Goal: Task Accomplishment & Management: Complete application form

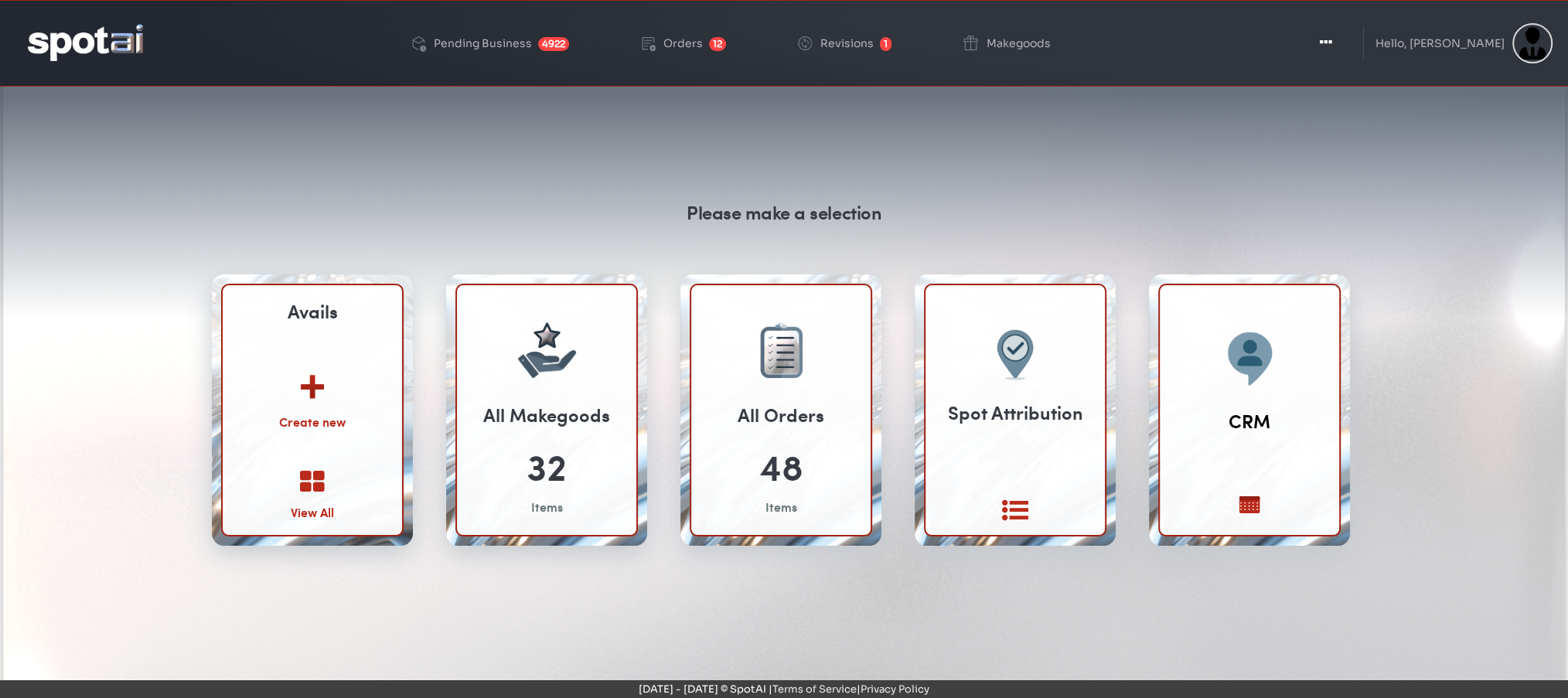
click at [298, 401] on img at bounding box center [312, 381] width 83 height 61
click at [311, 383] on img at bounding box center [312, 381] width 83 height 61
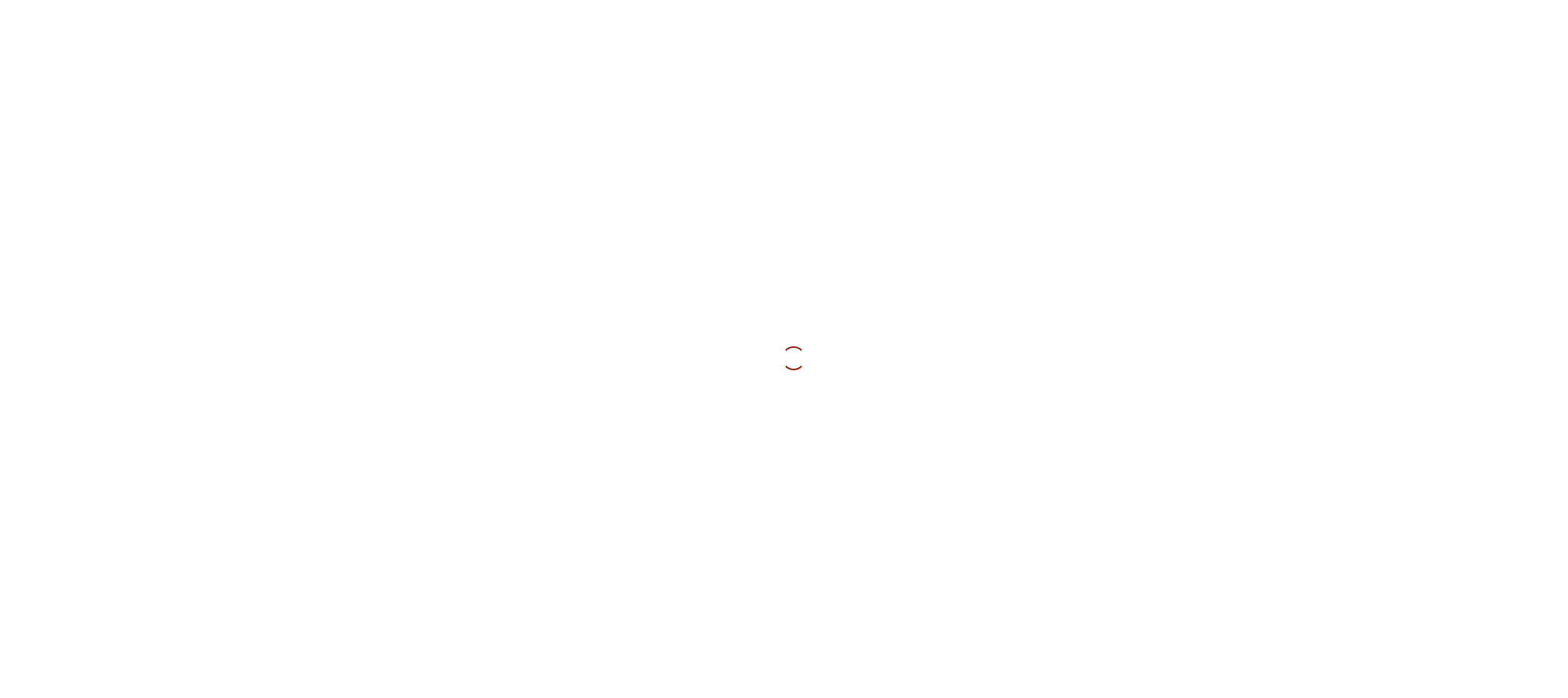
select select
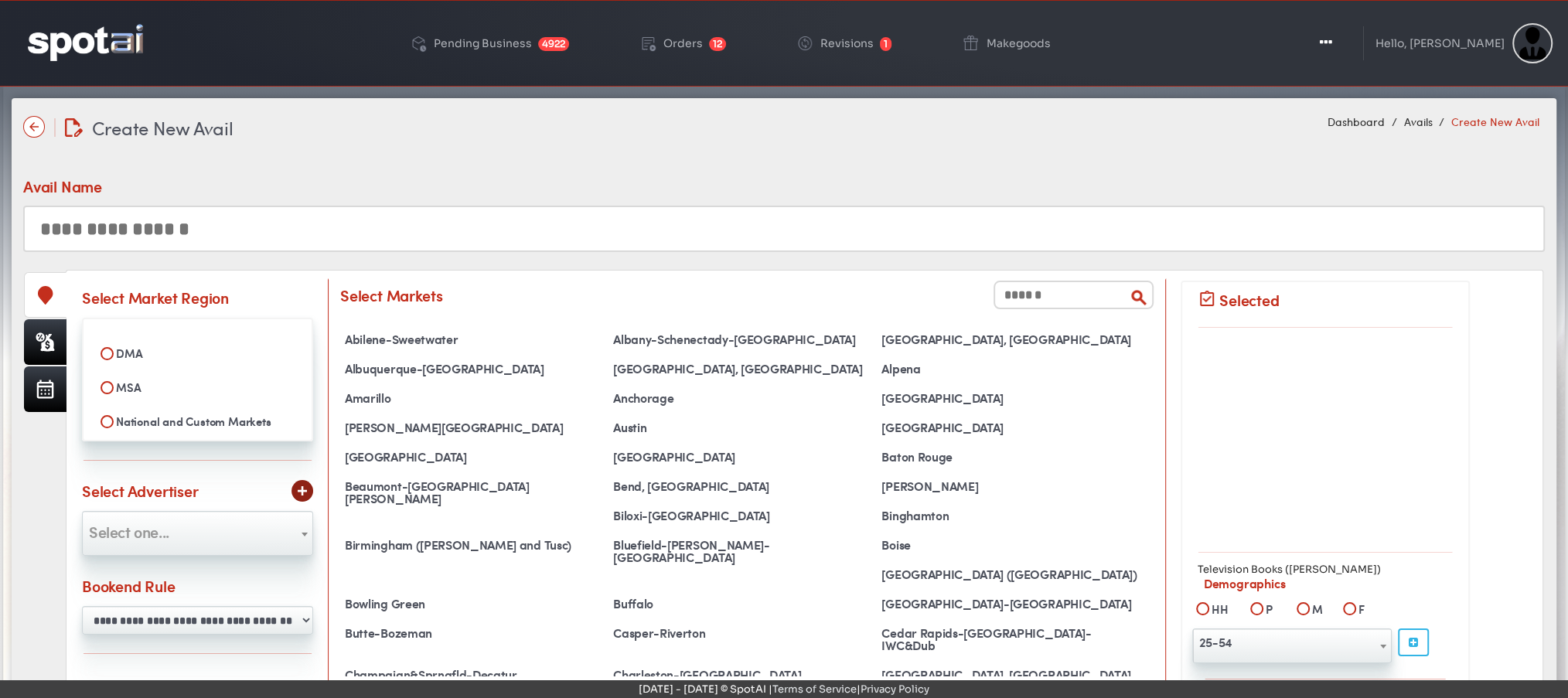
select select
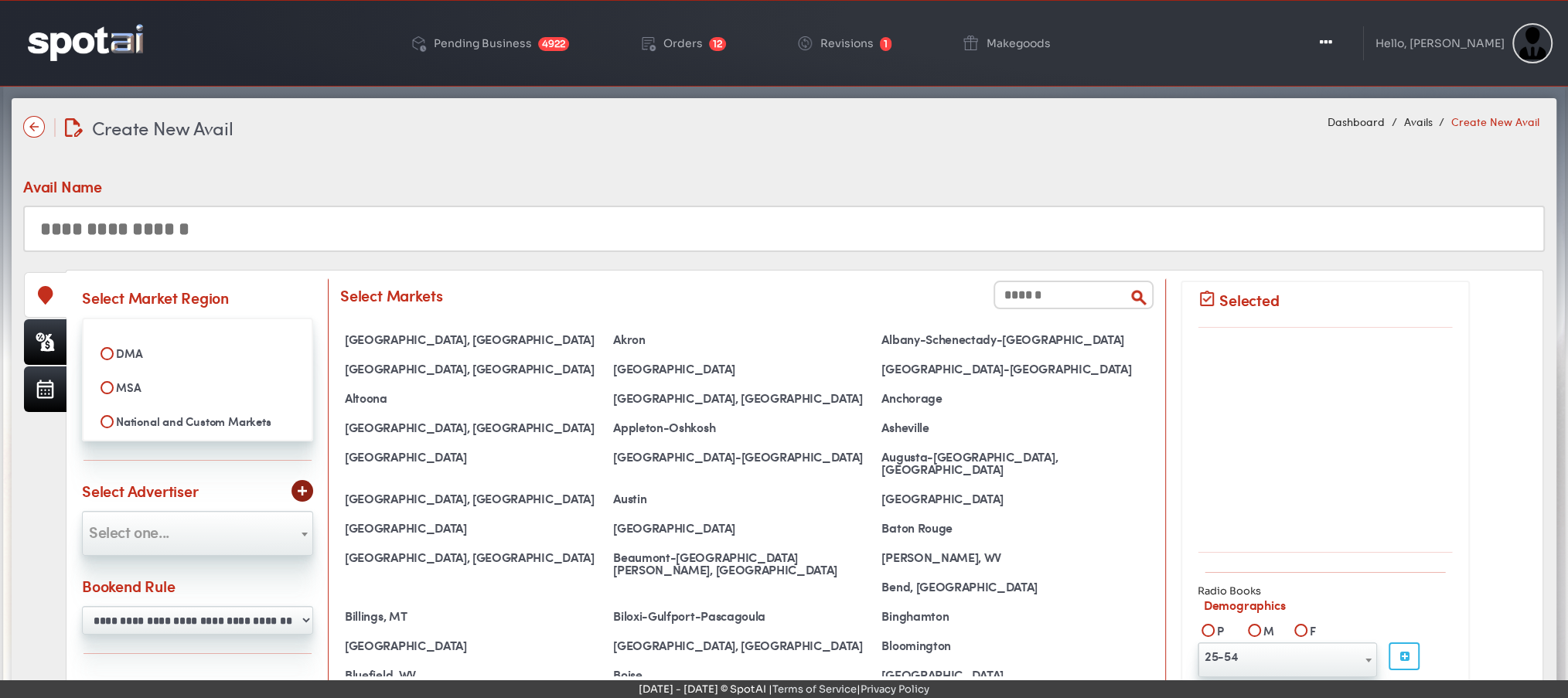
click at [552, 232] on input "text" at bounding box center [784, 228] width 1522 height 46
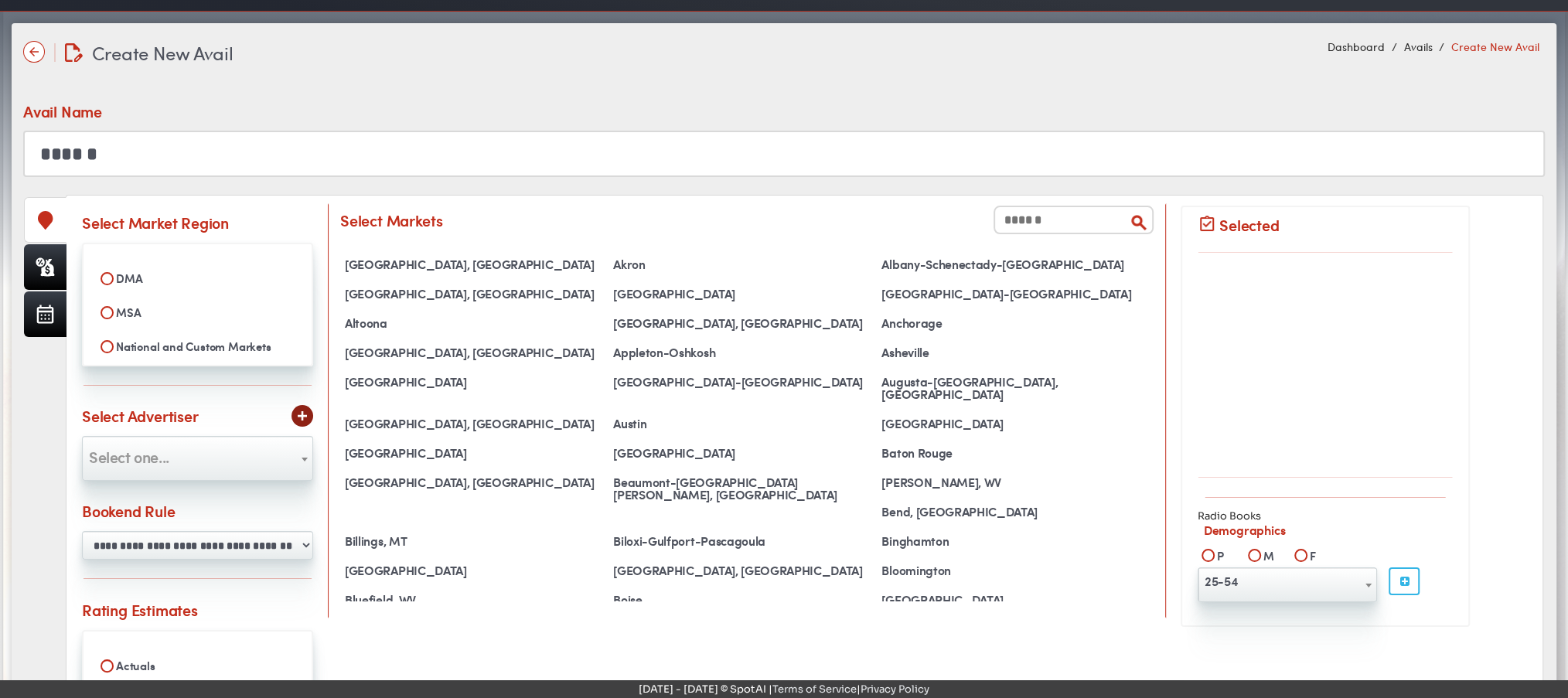
scroll to position [82, 0]
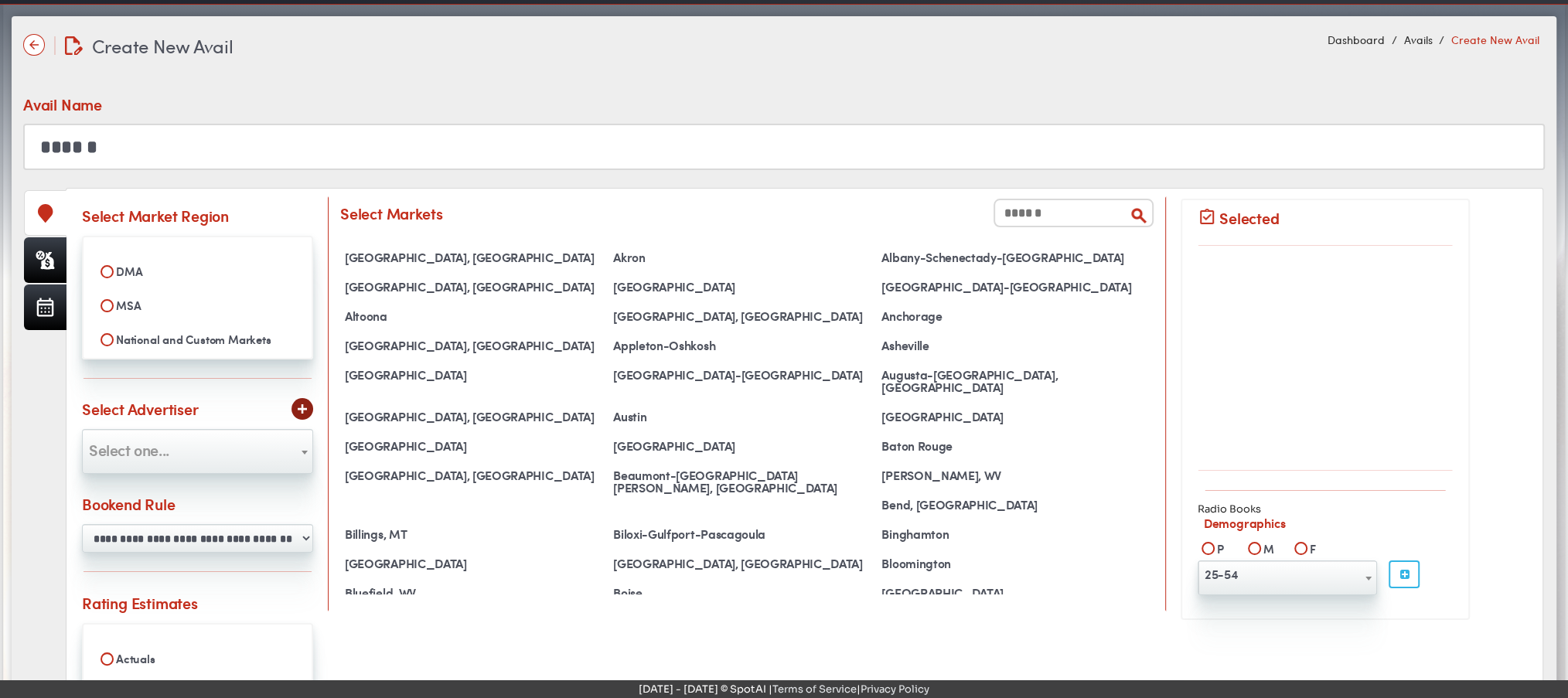
type input "******"
click at [1041, 207] on input "text" at bounding box center [1073, 213] width 160 height 28
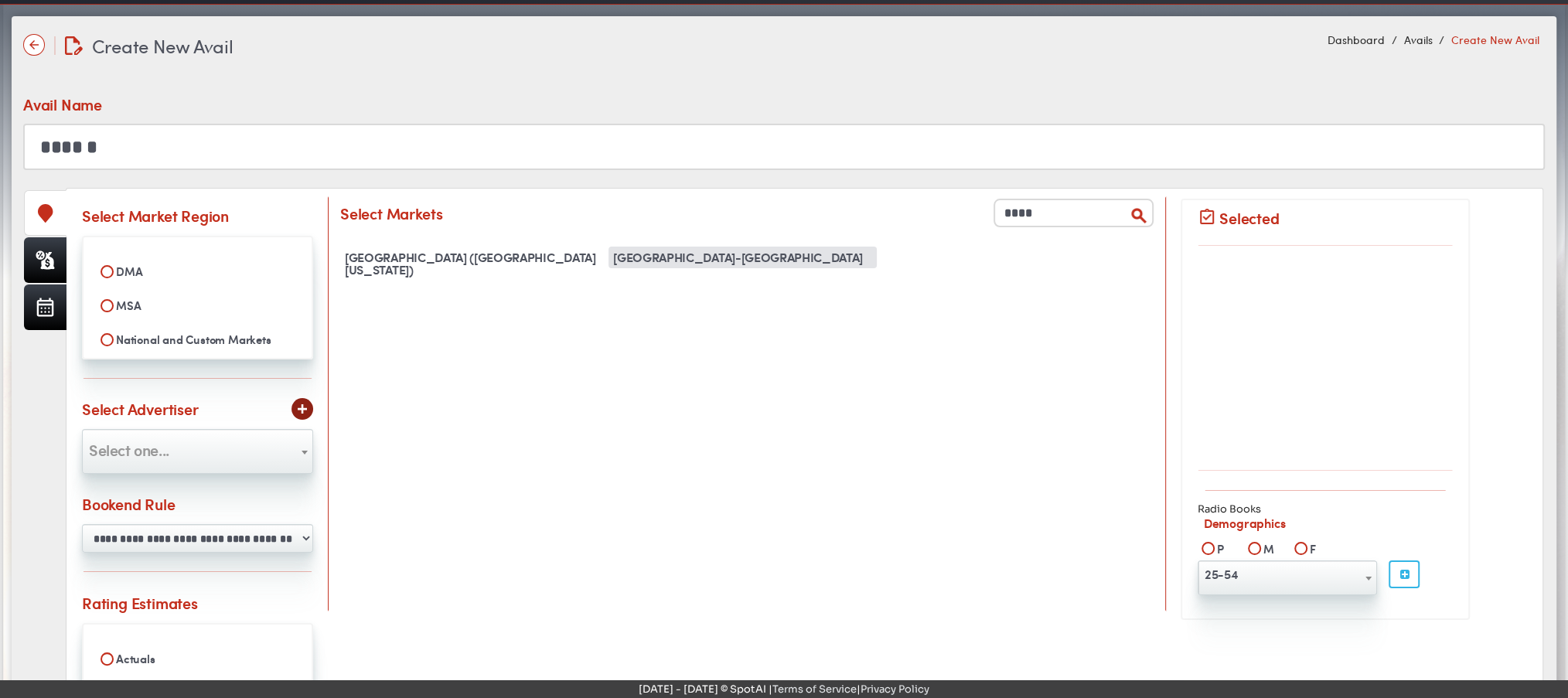
type input "****"
click at [690, 266] on div "West Palm Beach-Boca Raton" at bounding box center [743, 258] width 269 height 22
select select "**********"
select select
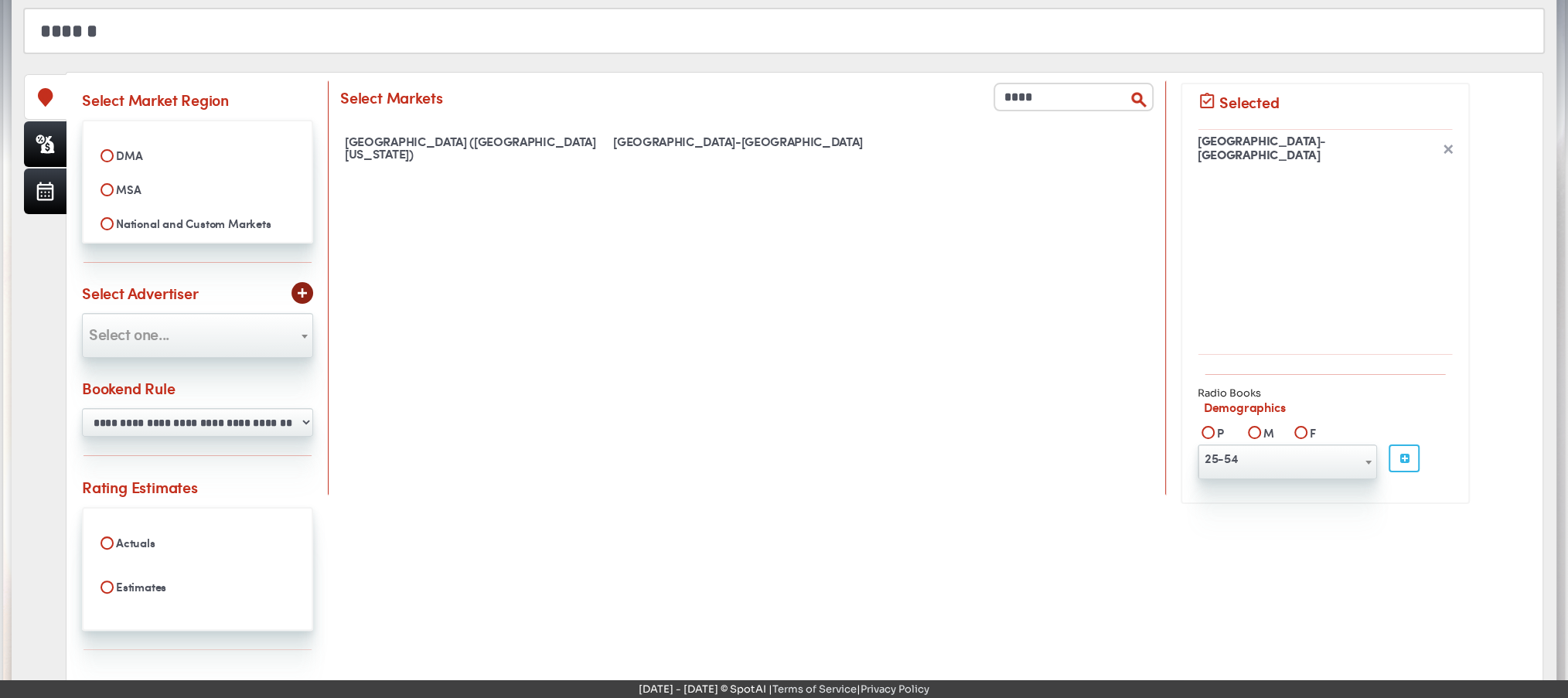
scroll to position [204, 0]
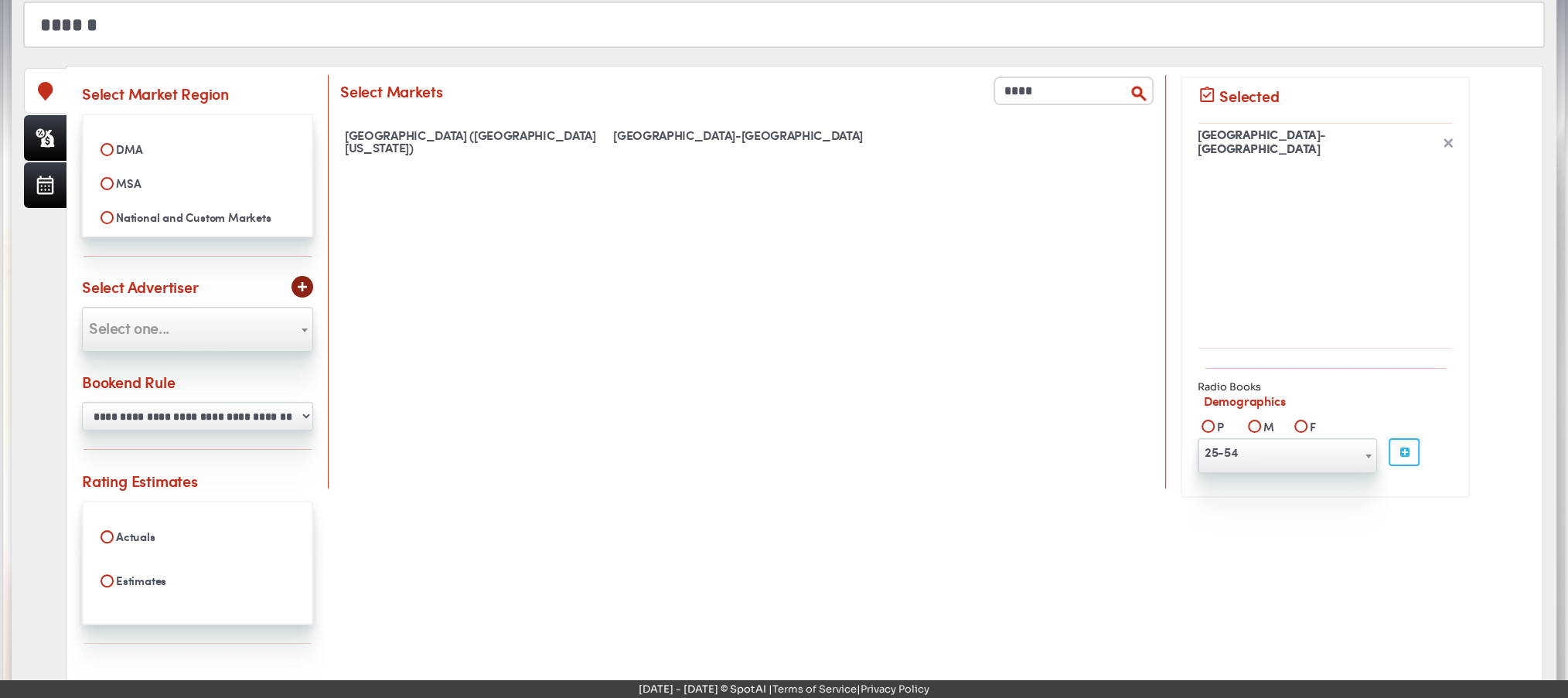
click at [246, 307] on span "Select one..." at bounding box center [198, 329] width 231 height 45
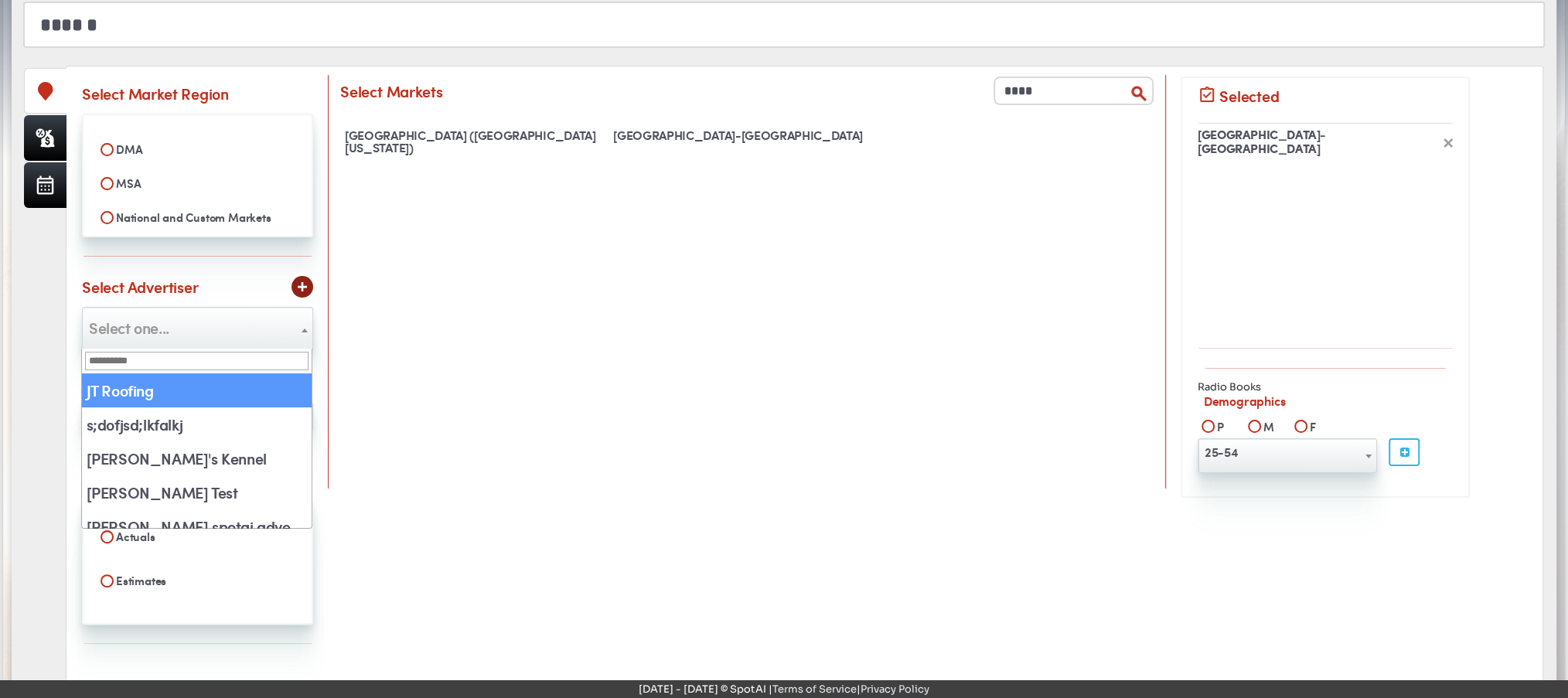
select select "**"
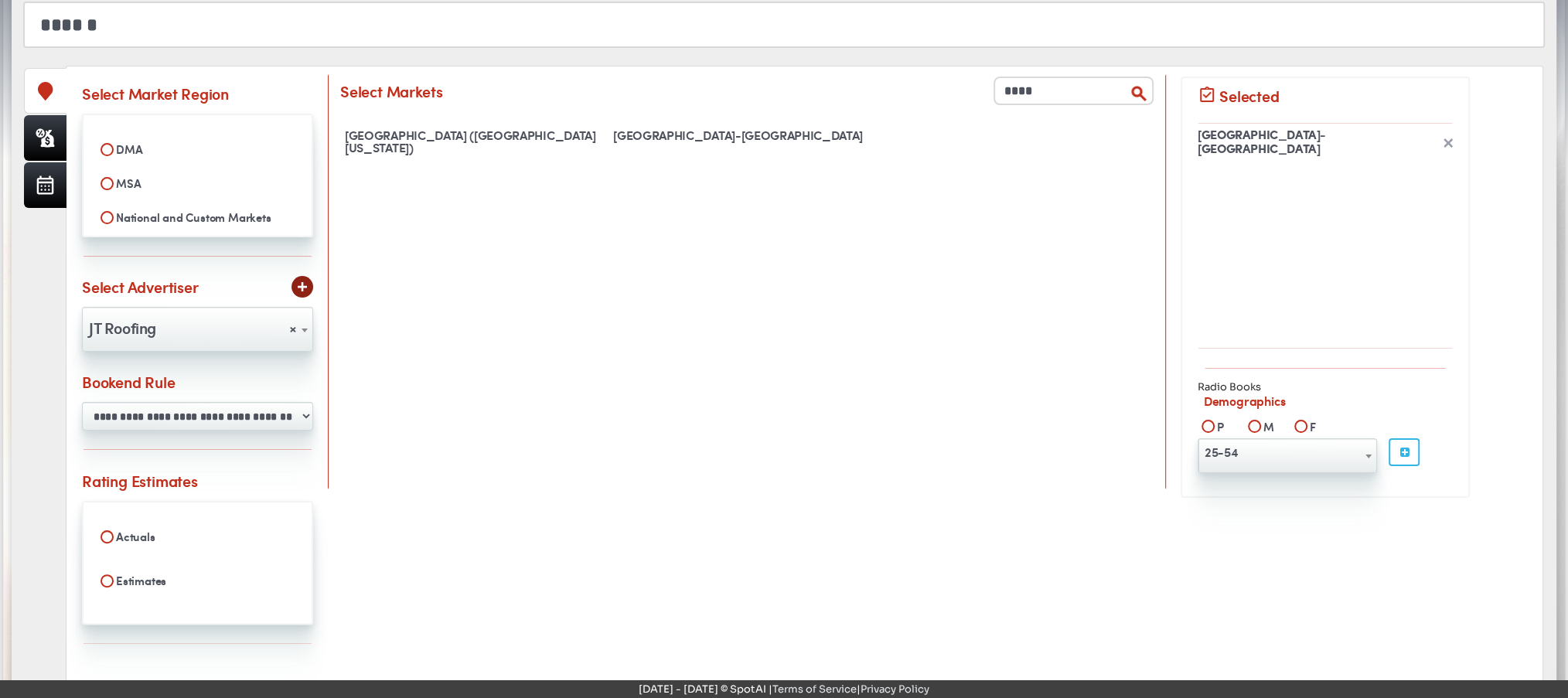
click at [163, 416] on select "**********" at bounding box center [198, 416] width 231 height 28
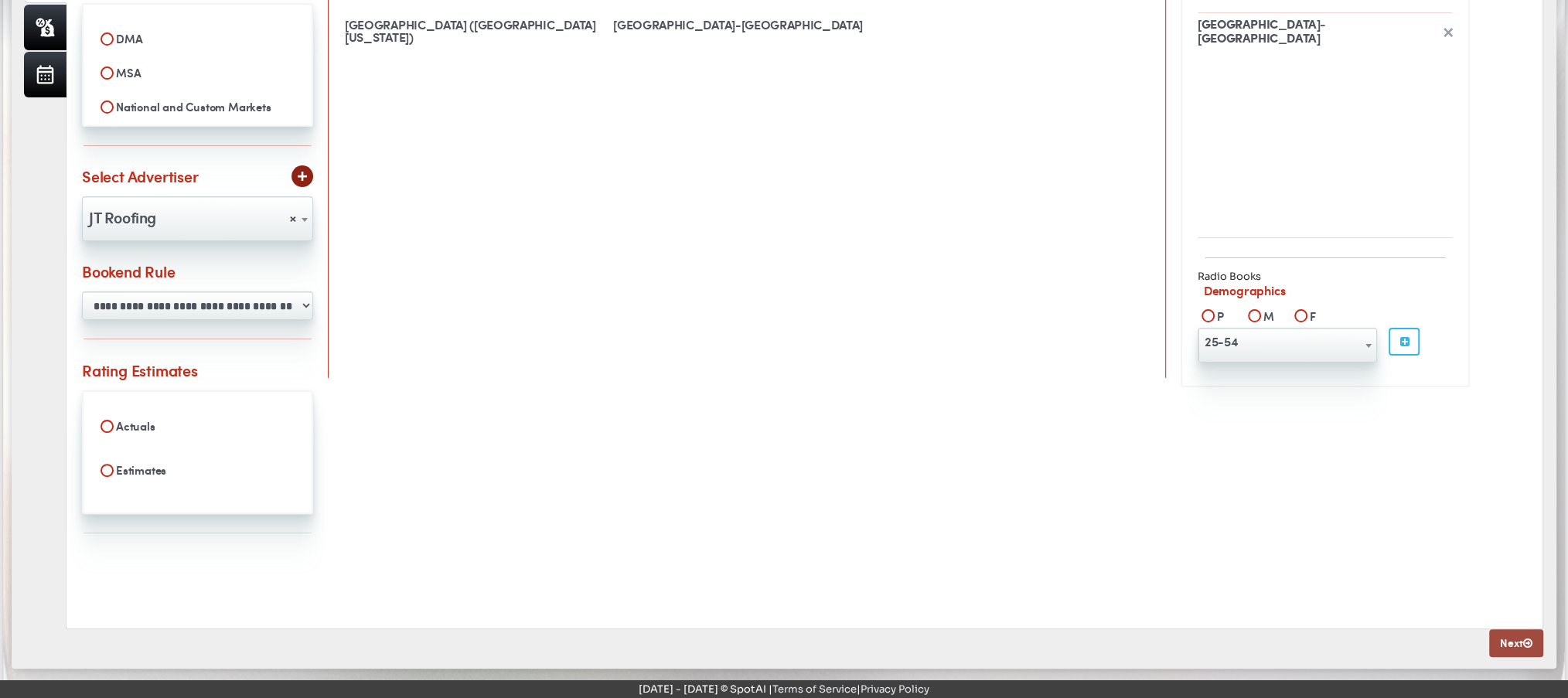
click at [1505, 641] on link "Next" at bounding box center [1515, 643] width 54 height 27
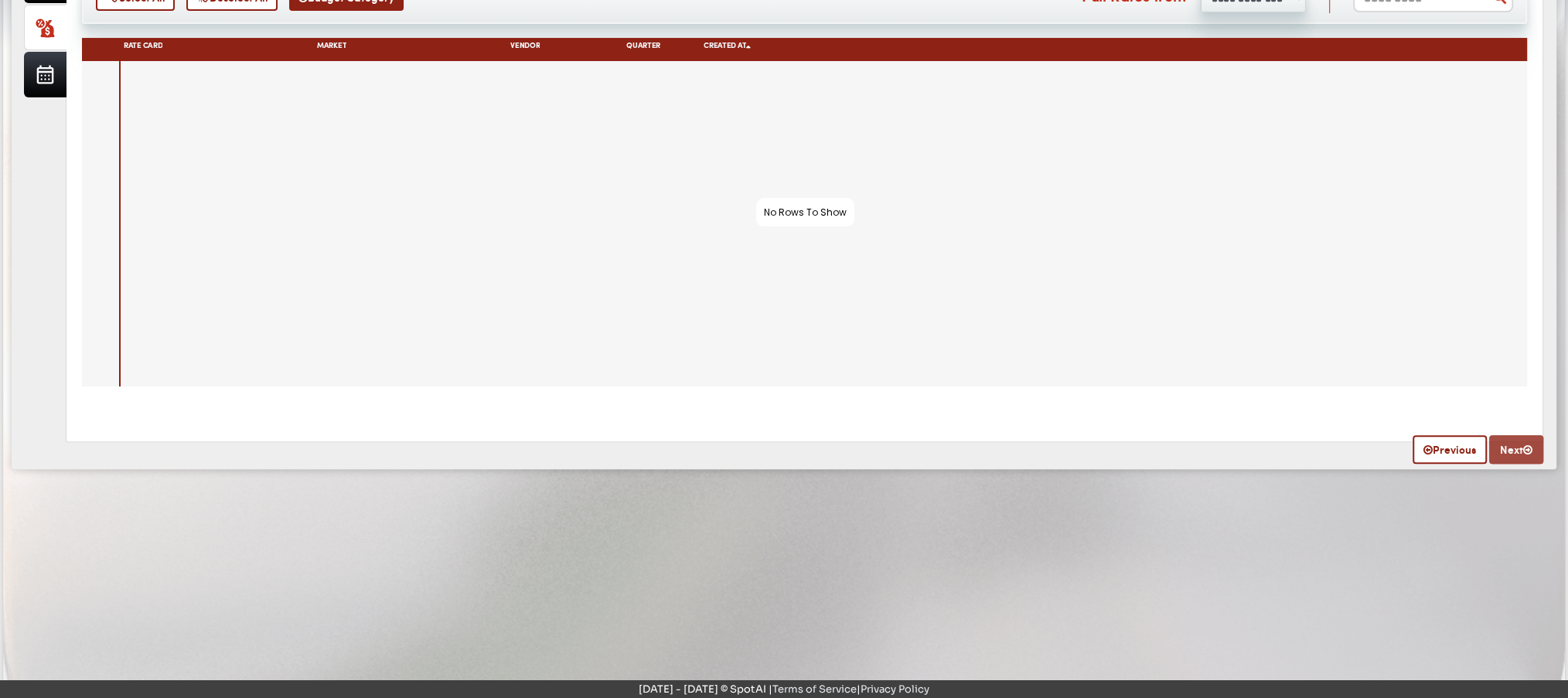
click at [1531, 450] on icon at bounding box center [1527, 450] width 9 height 11
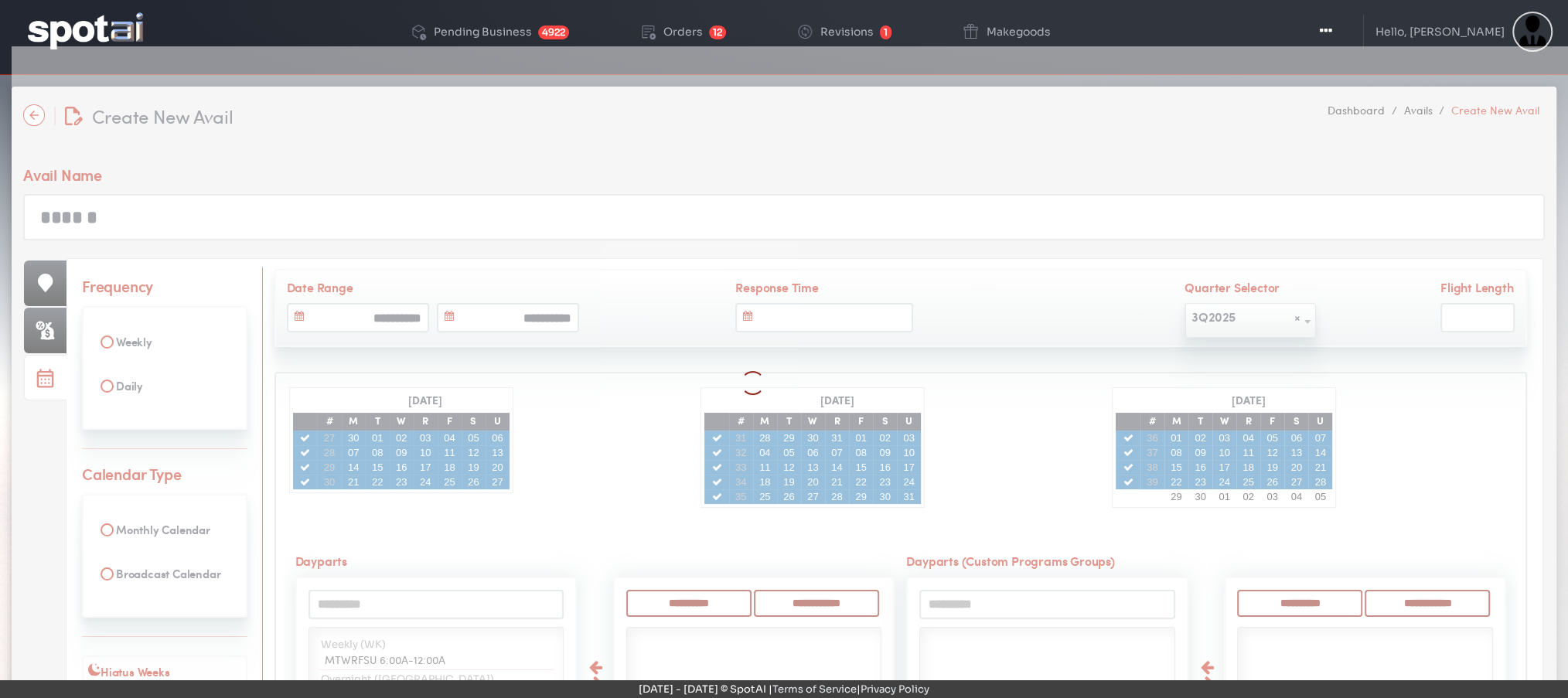
scroll to position [0, 0]
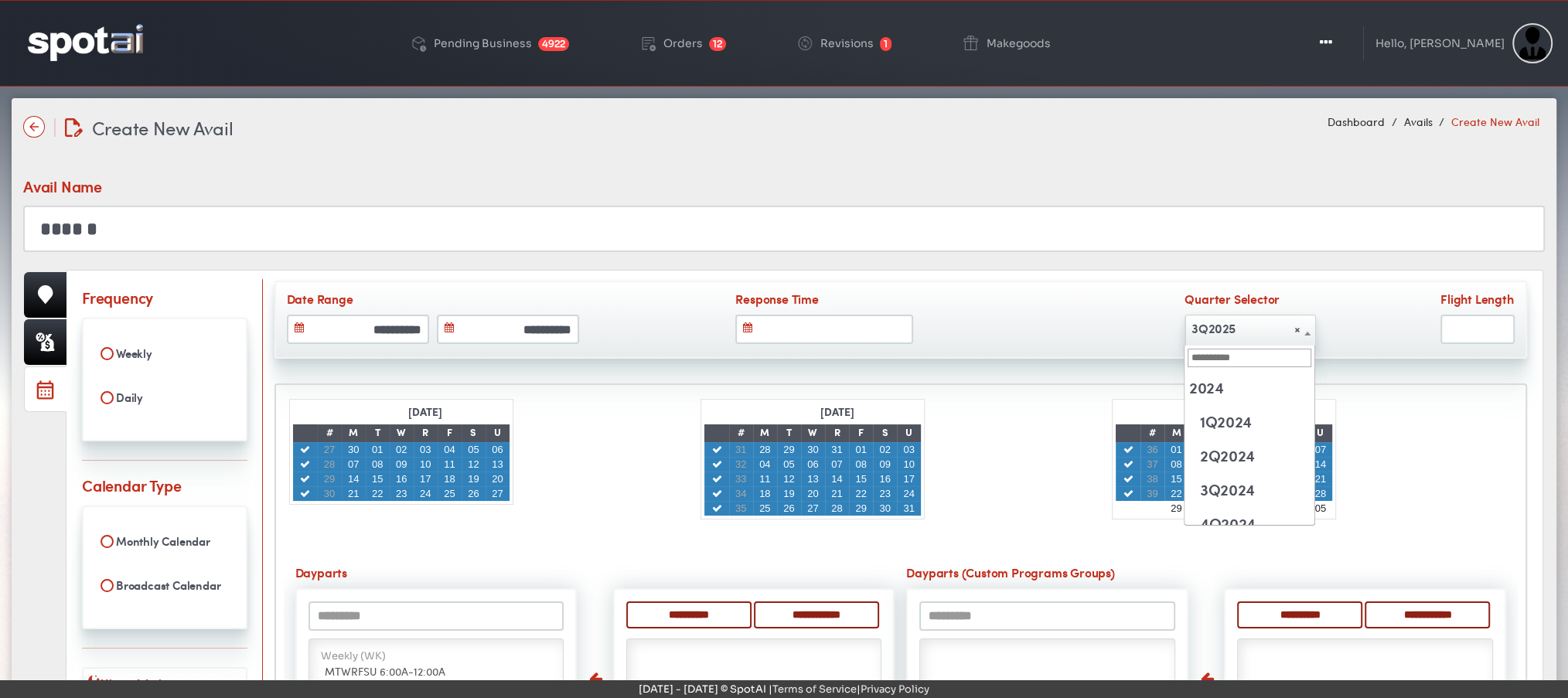
click at [1247, 329] on span "× 3Q2025" at bounding box center [1250, 328] width 130 height 25
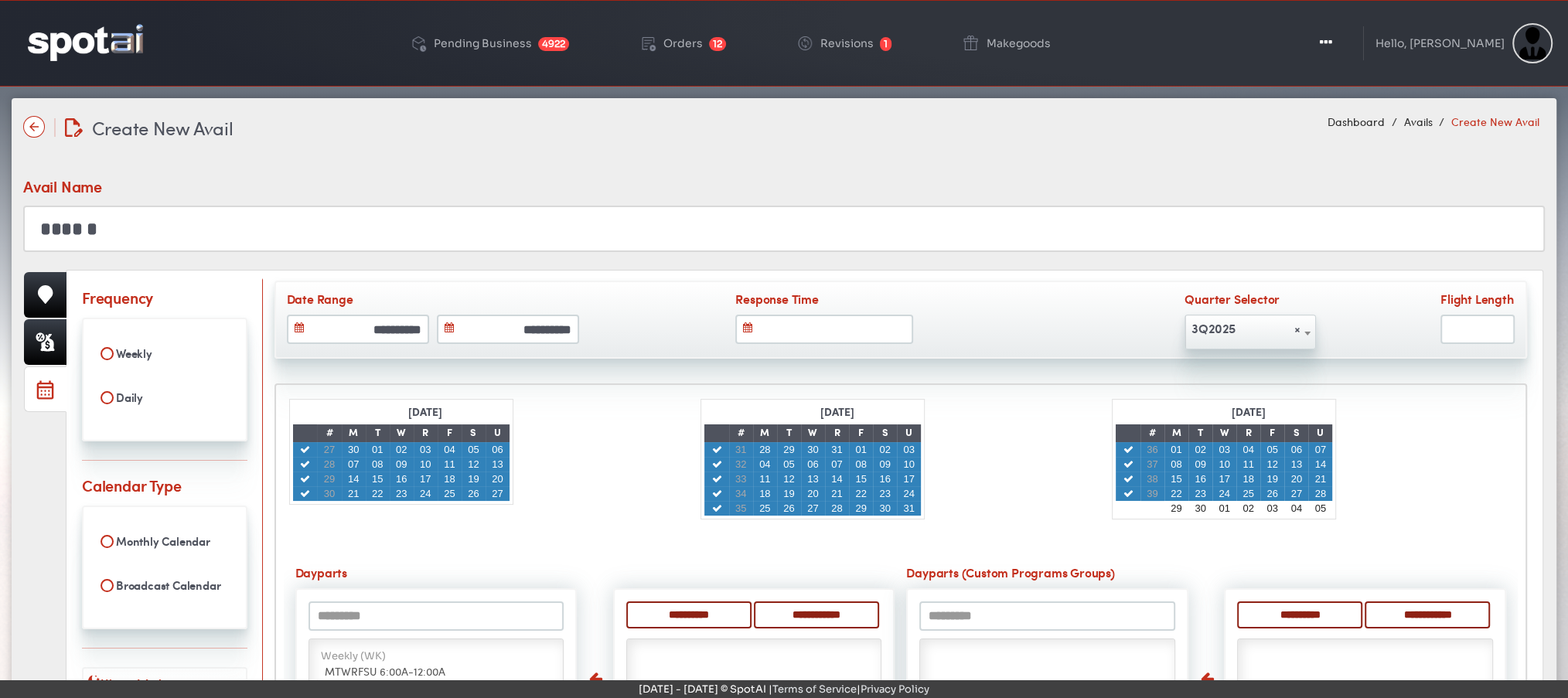
scroll to position [298, 0]
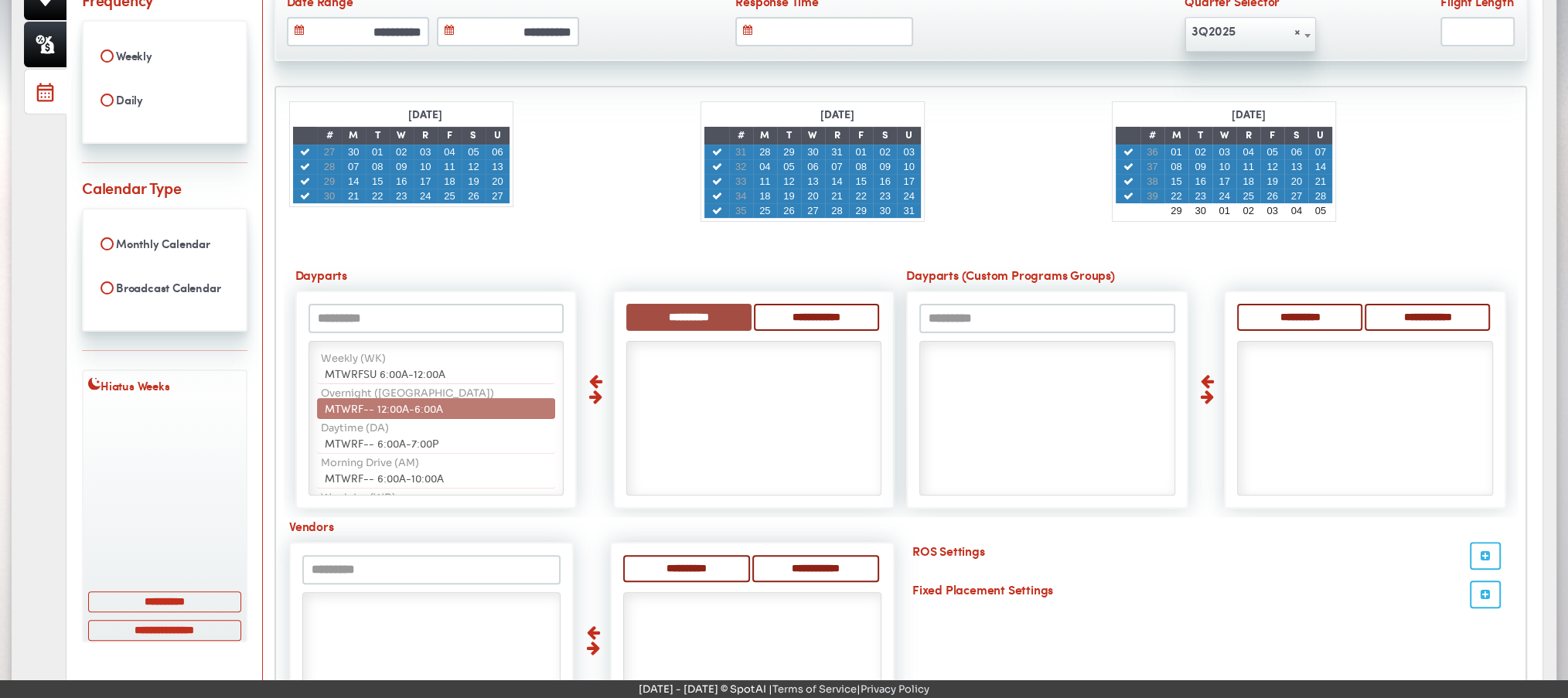
click at [700, 310] on input "**********" at bounding box center [689, 318] width 125 height 27
select select "**"
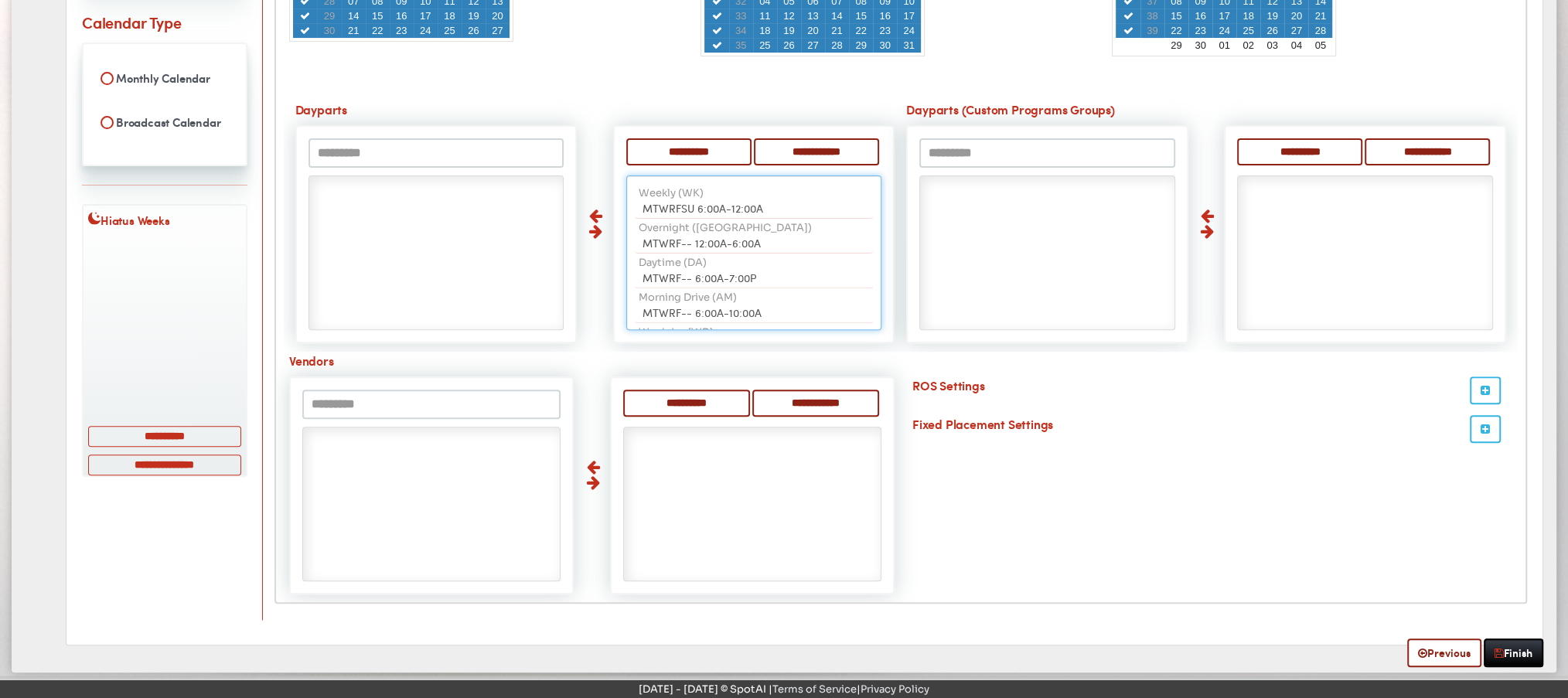
scroll to position [478, 0]
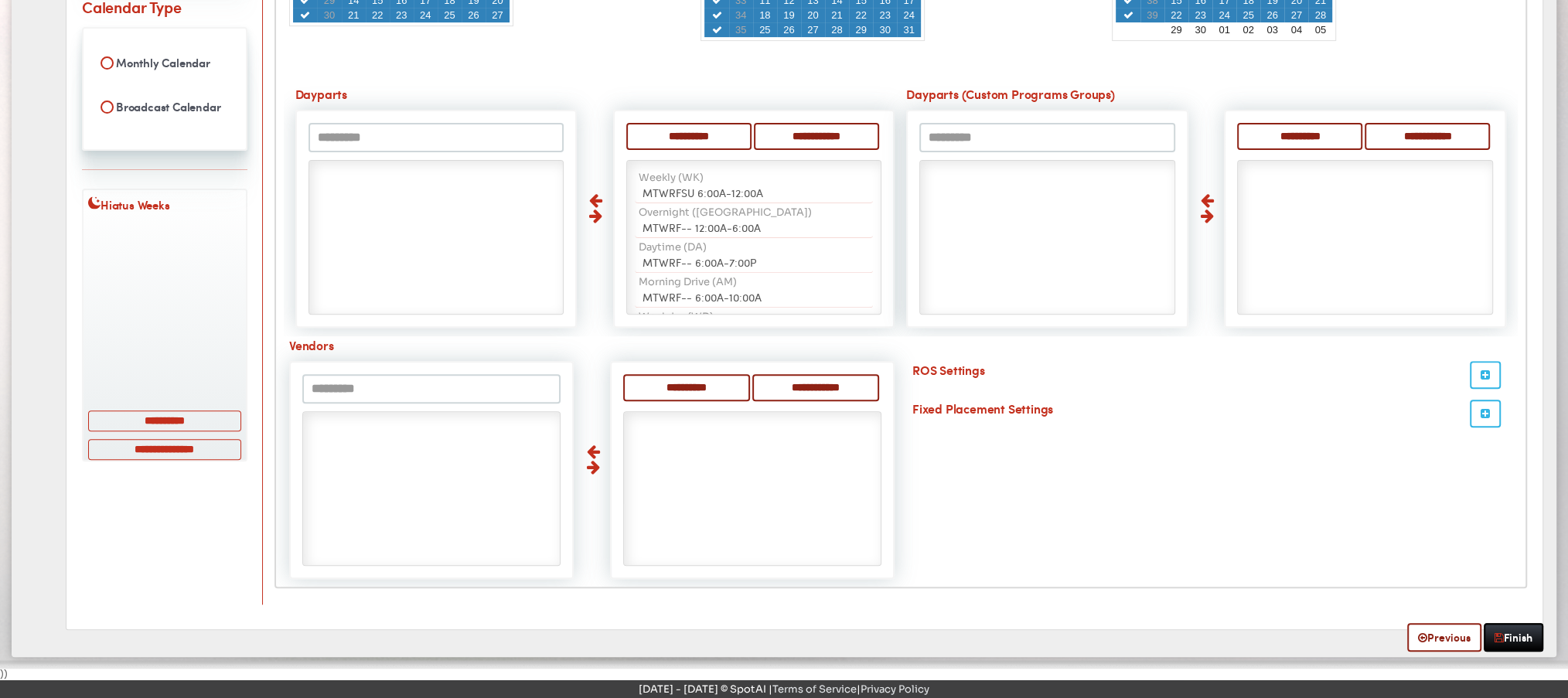
click at [1508, 644] on div "Create New Avail Create New Avail Dashboard Avails Create New Avail Avail Name …" at bounding box center [784, 138] width 1544 height 1038
click at [1506, 632] on link "Finish" at bounding box center [1513, 637] width 60 height 28
drag, startPoint x: 916, startPoint y: 367, endPoint x: 1017, endPoint y: 359, distance: 101.3
click at [1017, 361] on label "ROS Settings" at bounding box center [1209, 371] width 606 height 21
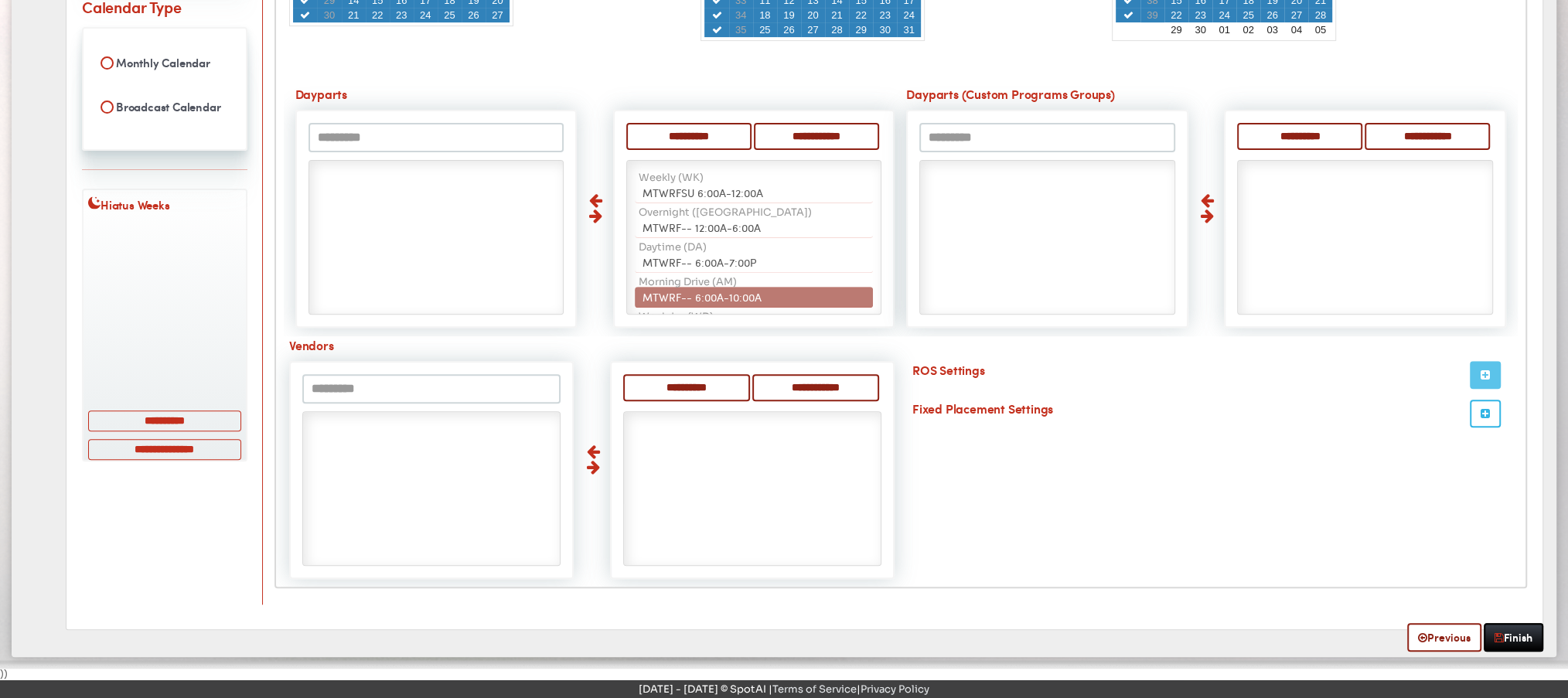
click at [1492, 370] on button "button" at bounding box center [1486, 374] width 31 height 27
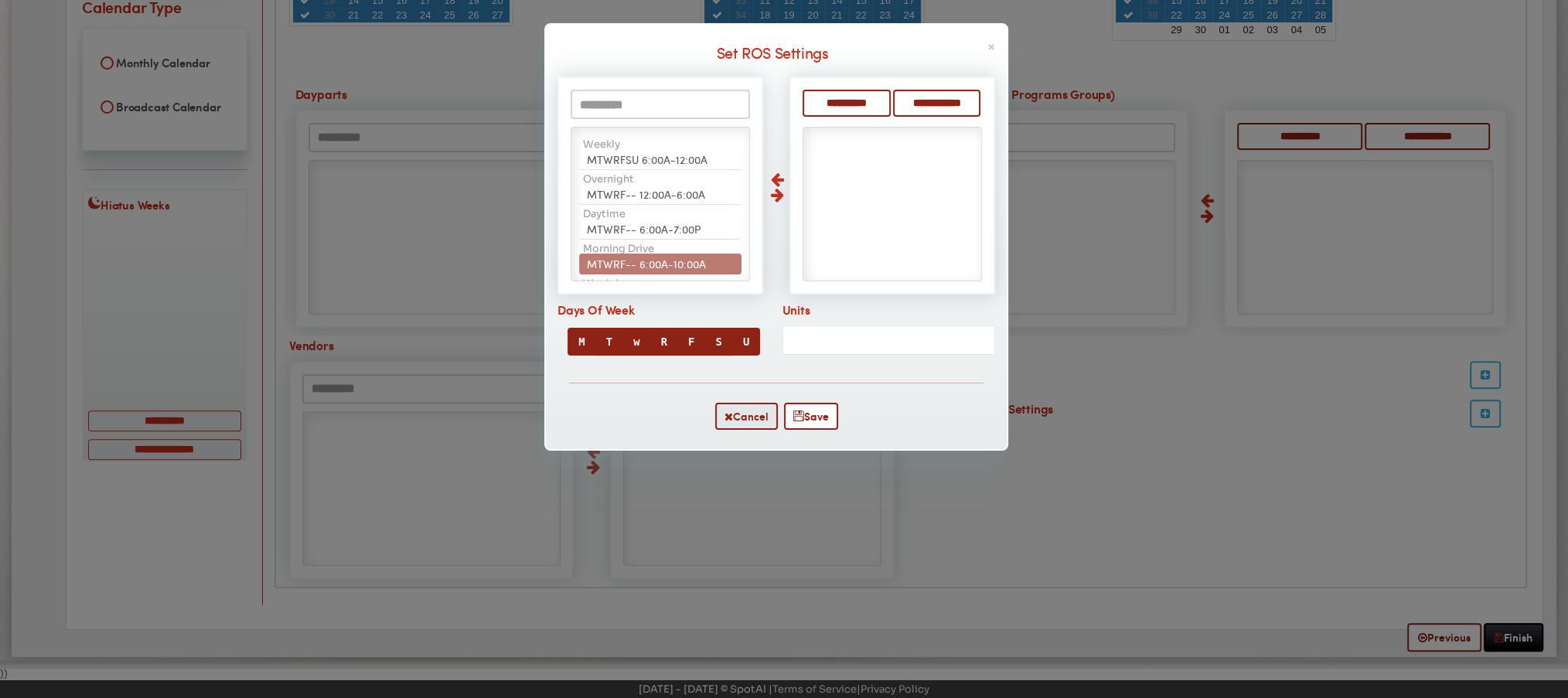
click at [747, 356] on div "**********" at bounding box center [776, 216] width 461 height 302
click at [750, 341] on button "U" at bounding box center [746, 342] width 27 height 27
click at [658, 339] on button "R" at bounding box center [664, 342] width 27 height 27
click at [677, 329] on button "F" at bounding box center [691, 342] width 27 height 27
click at [719, 347] on button "S" at bounding box center [717, 342] width 27 height 27
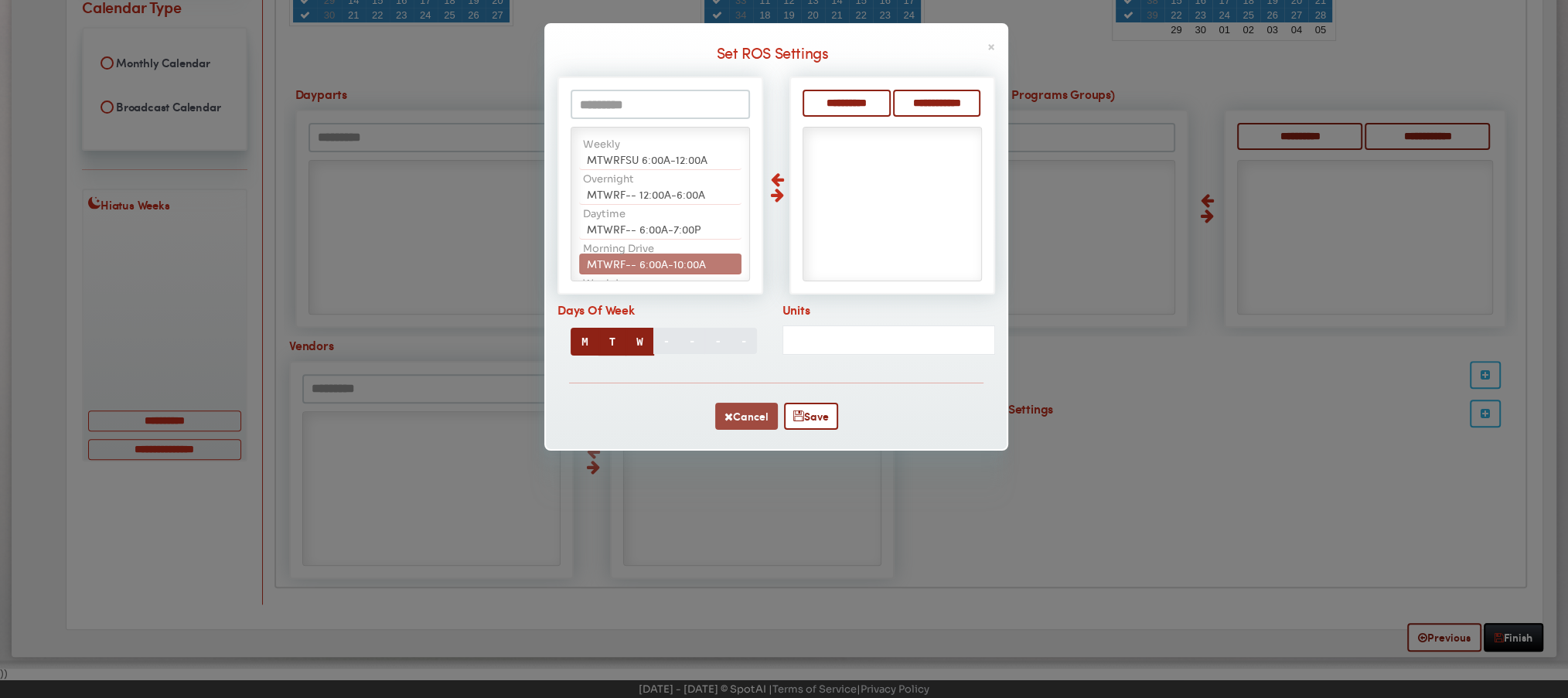
click at [735, 404] on button "Cancel" at bounding box center [747, 417] width 63 height 27
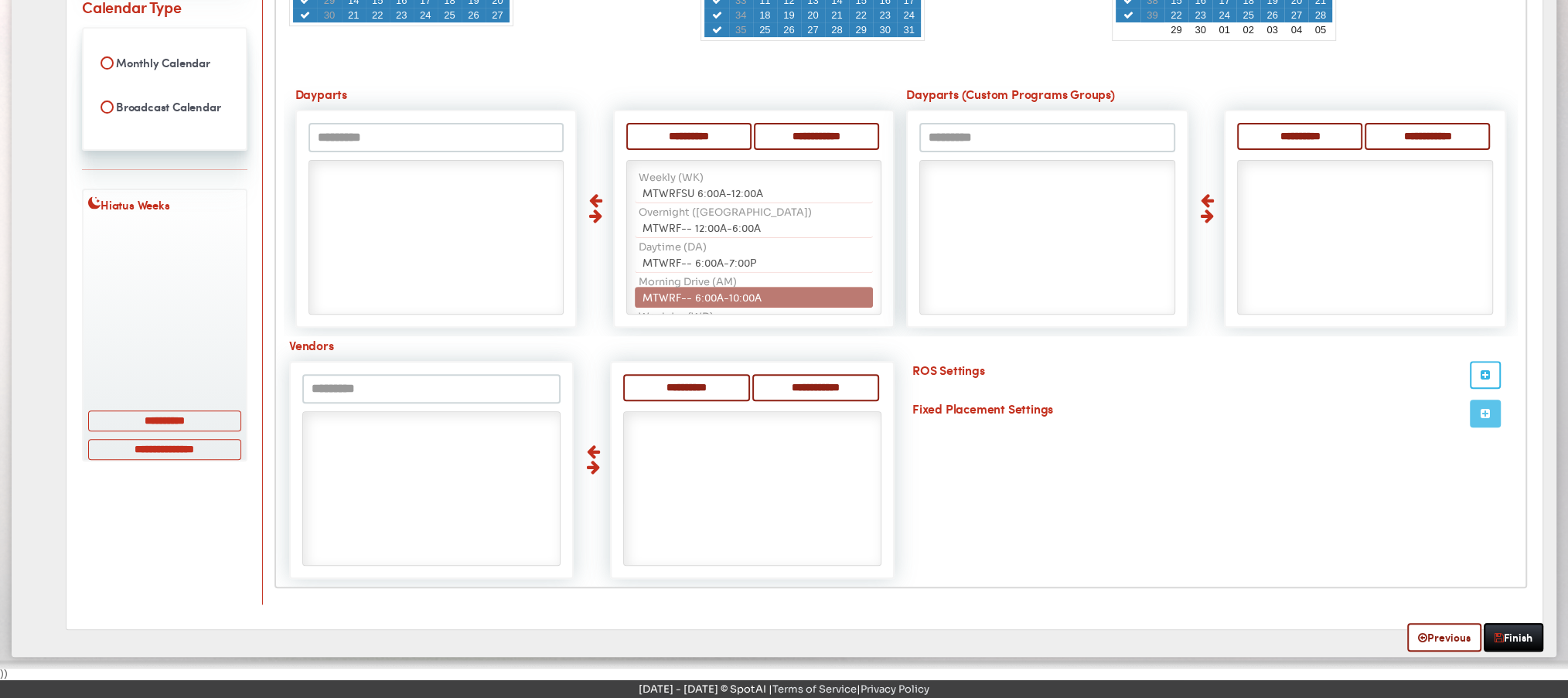
click at [1487, 410] on icon "button" at bounding box center [1485, 414] width 9 height 11
type input "*********"
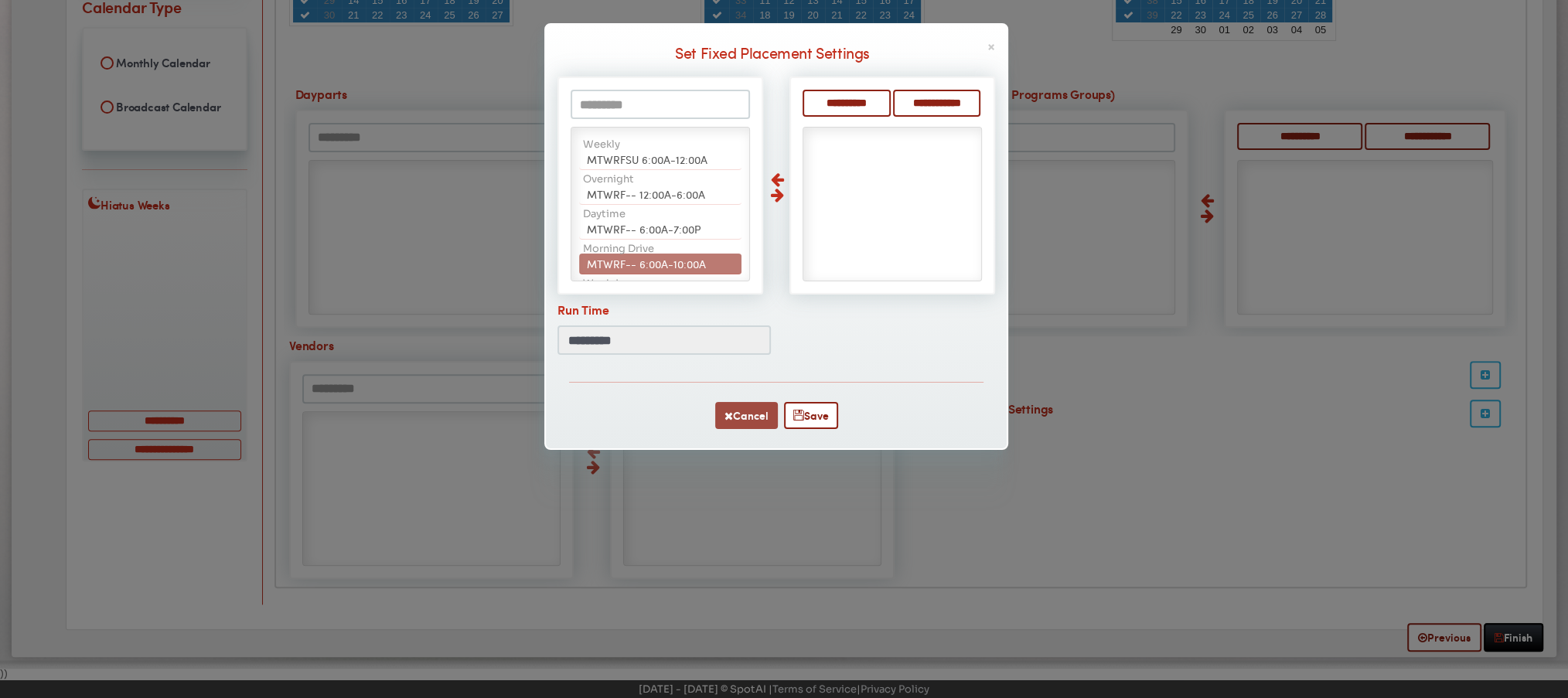
click at [758, 407] on button "Cancel" at bounding box center [747, 416] width 63 height 27
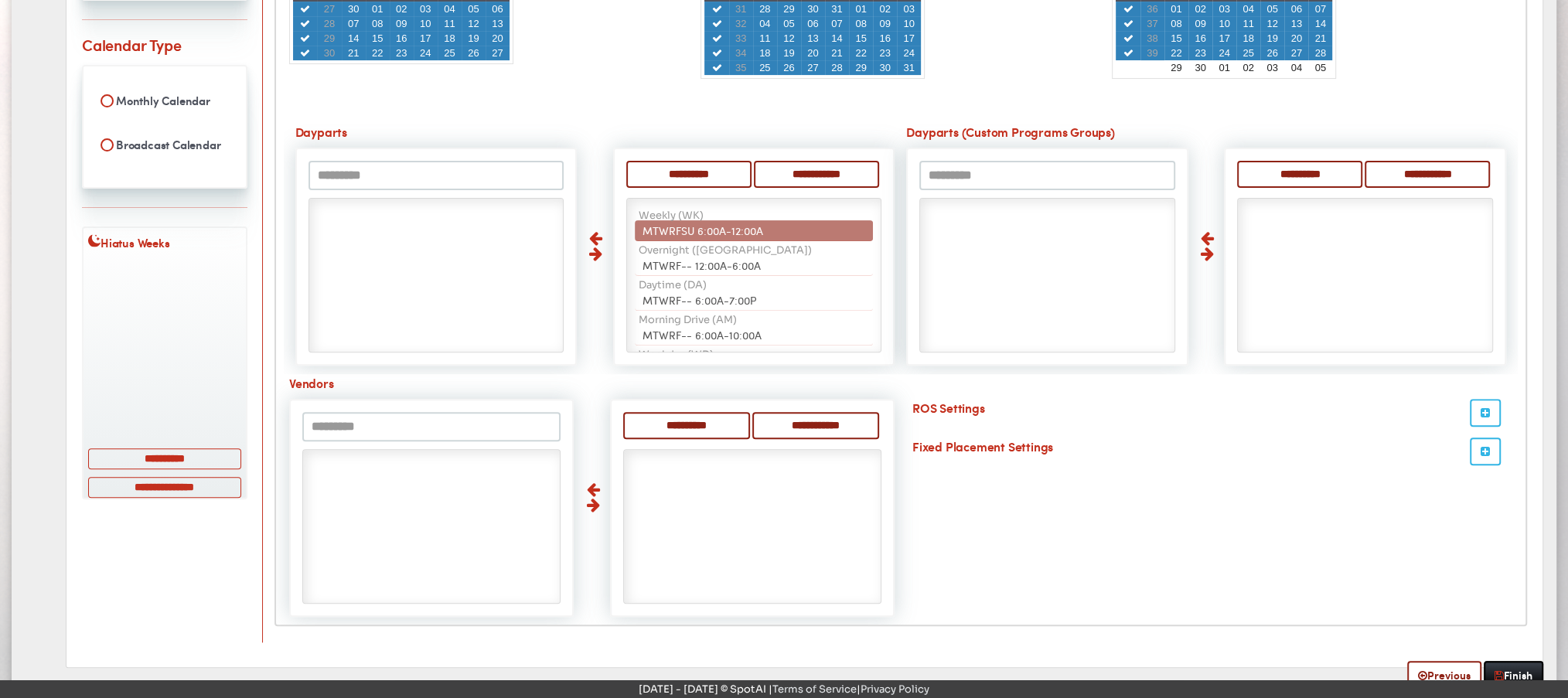
scroll to position [0, 0]
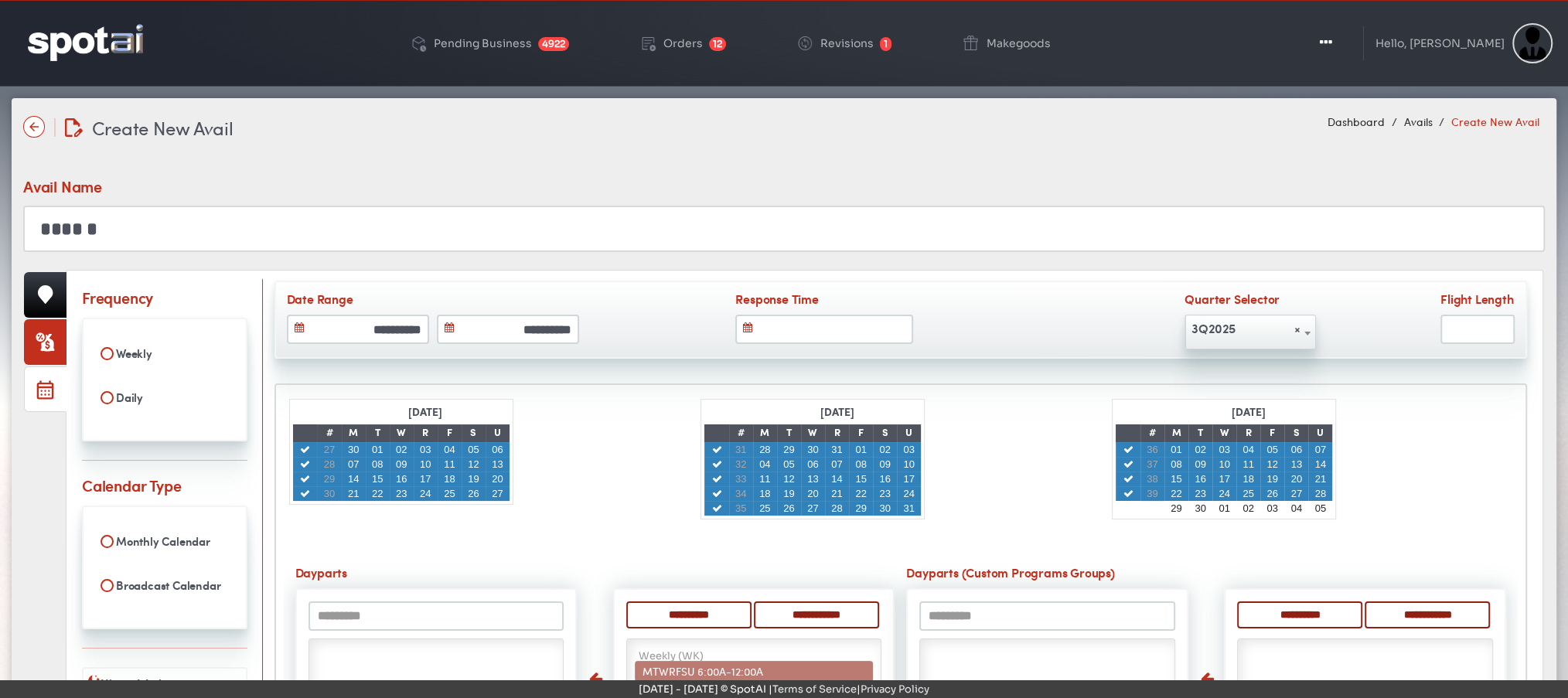
click at [35, 342] on icon at bounding box center [45, 342] width 20 height 20
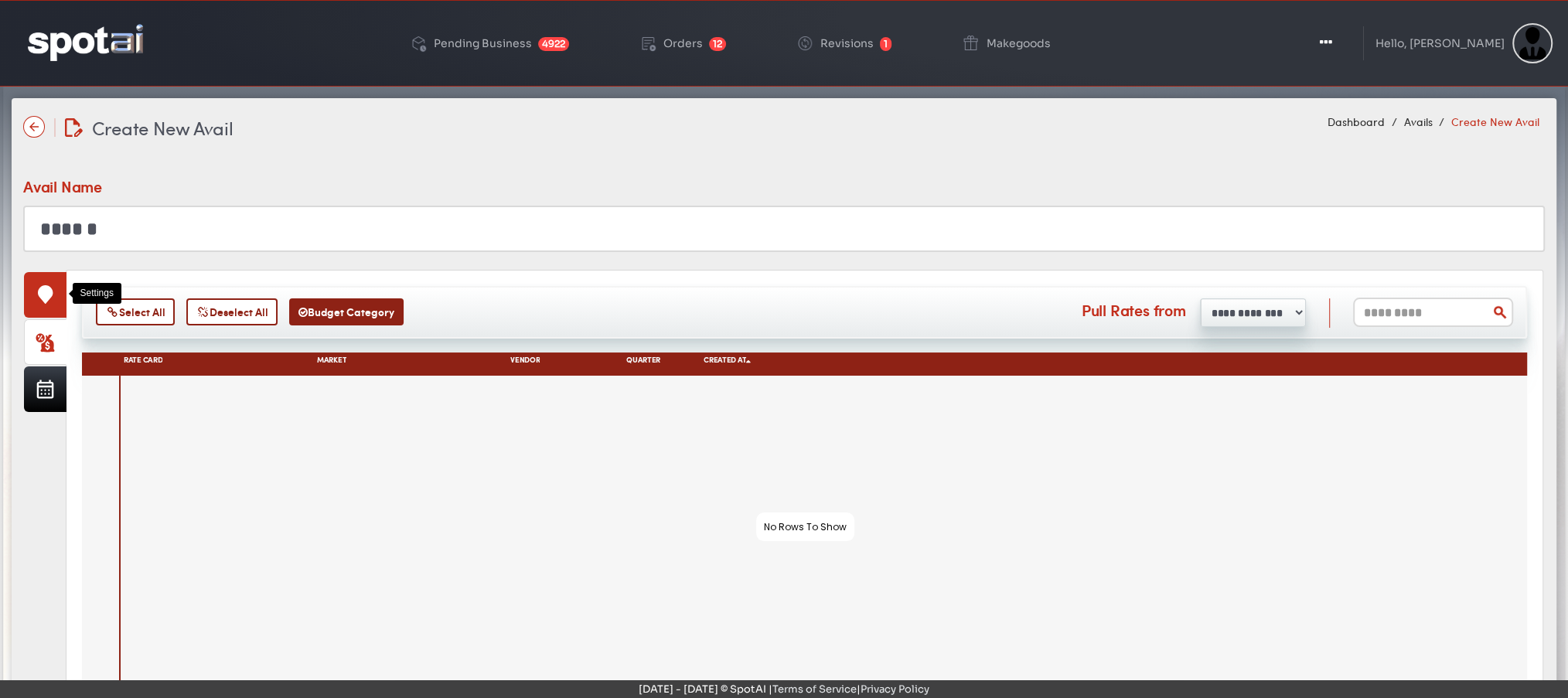
click at [43, 307] on link at bounding box center [44, 295] width 42 height 46
click at [37, 305] on link at bounding box center [44, 295] width 42 height 46
click at [41, 290] on icon at bounding box center [45, 294] width 15 height 19
click at [35, 125] on img at bounding box center [34, 126] width 22 height 22
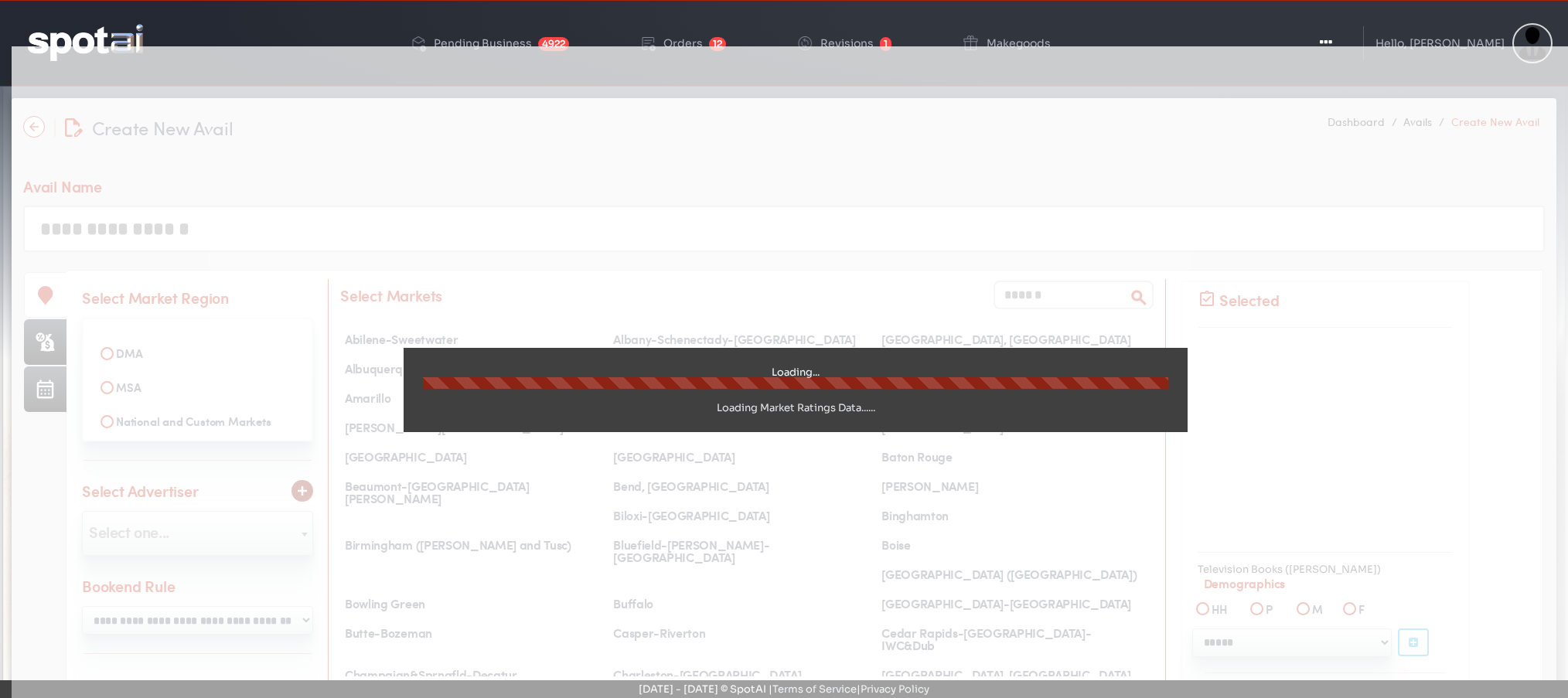
select select
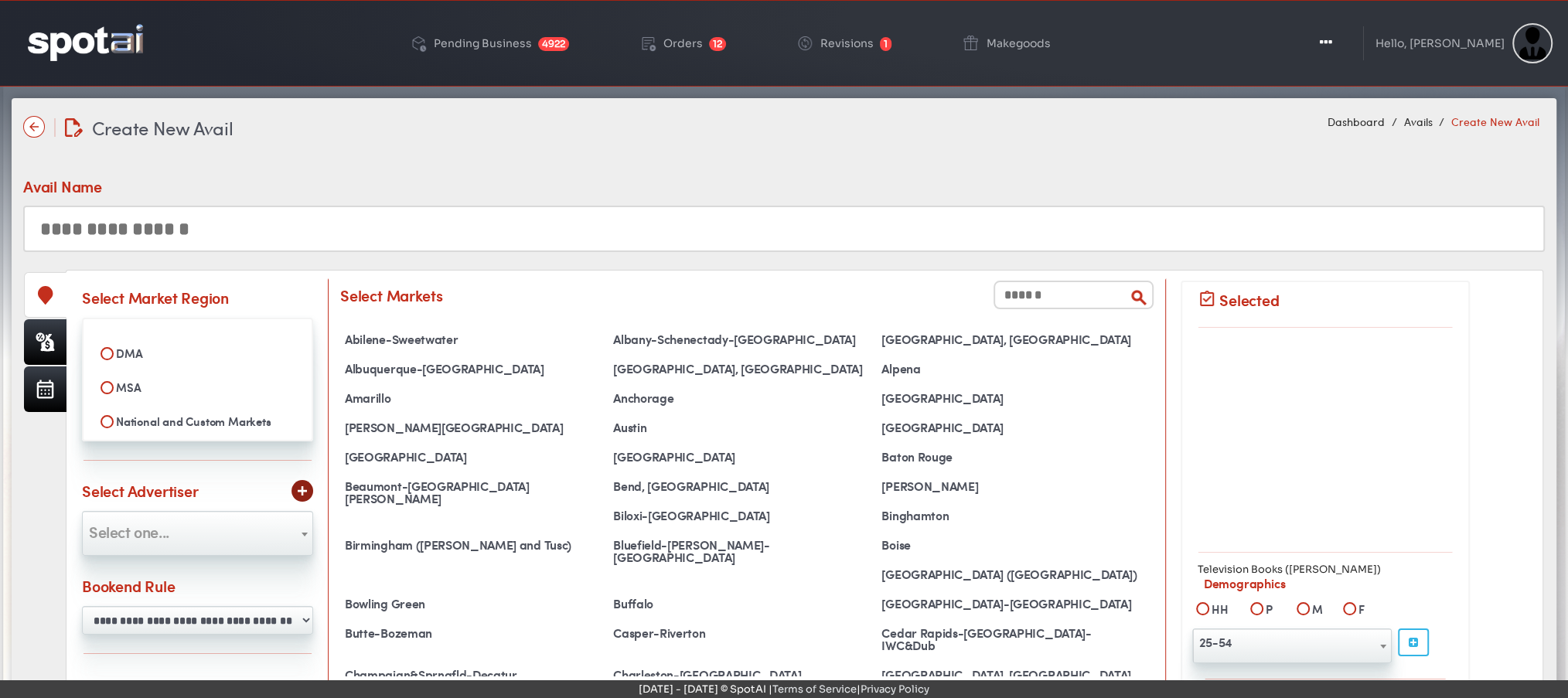
click at [125, 385] on label "MSA" at bounding box center [198, 387] width 210 height 26
select select
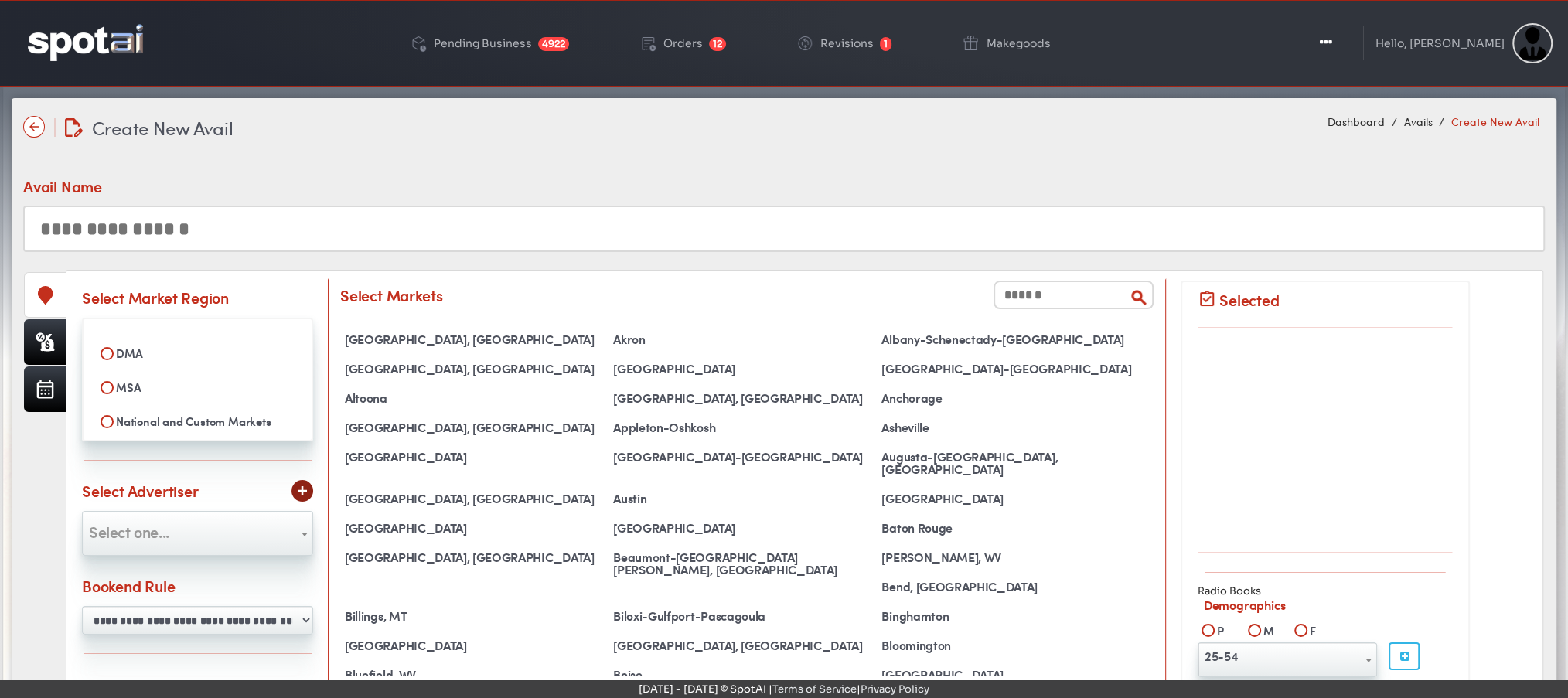
click at [1027, 306] on input "text" at bounding box center [1073, 294] width 160 height 28
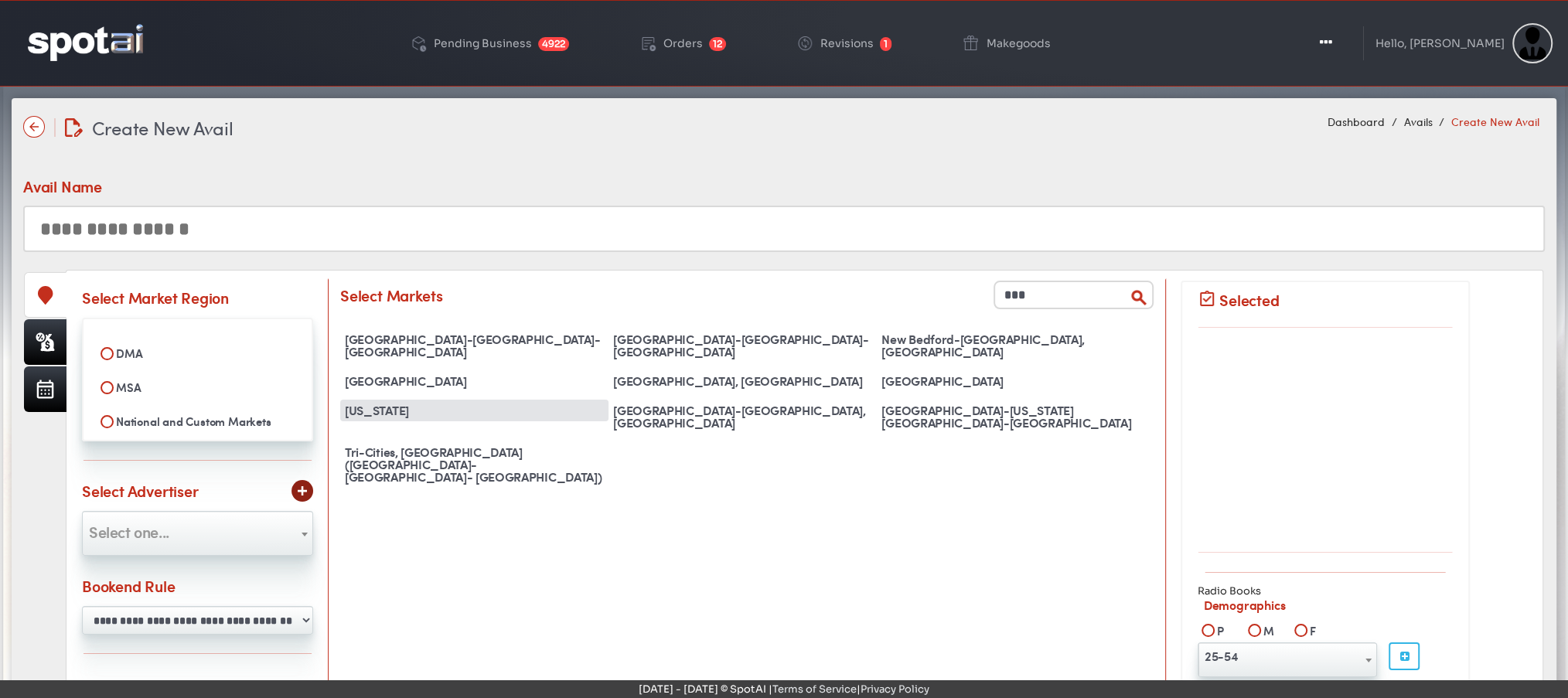
type input "***"
click at [390, 400] on div "New York" at bounding box center [474, 411] width 269 height 22
select select "**********"
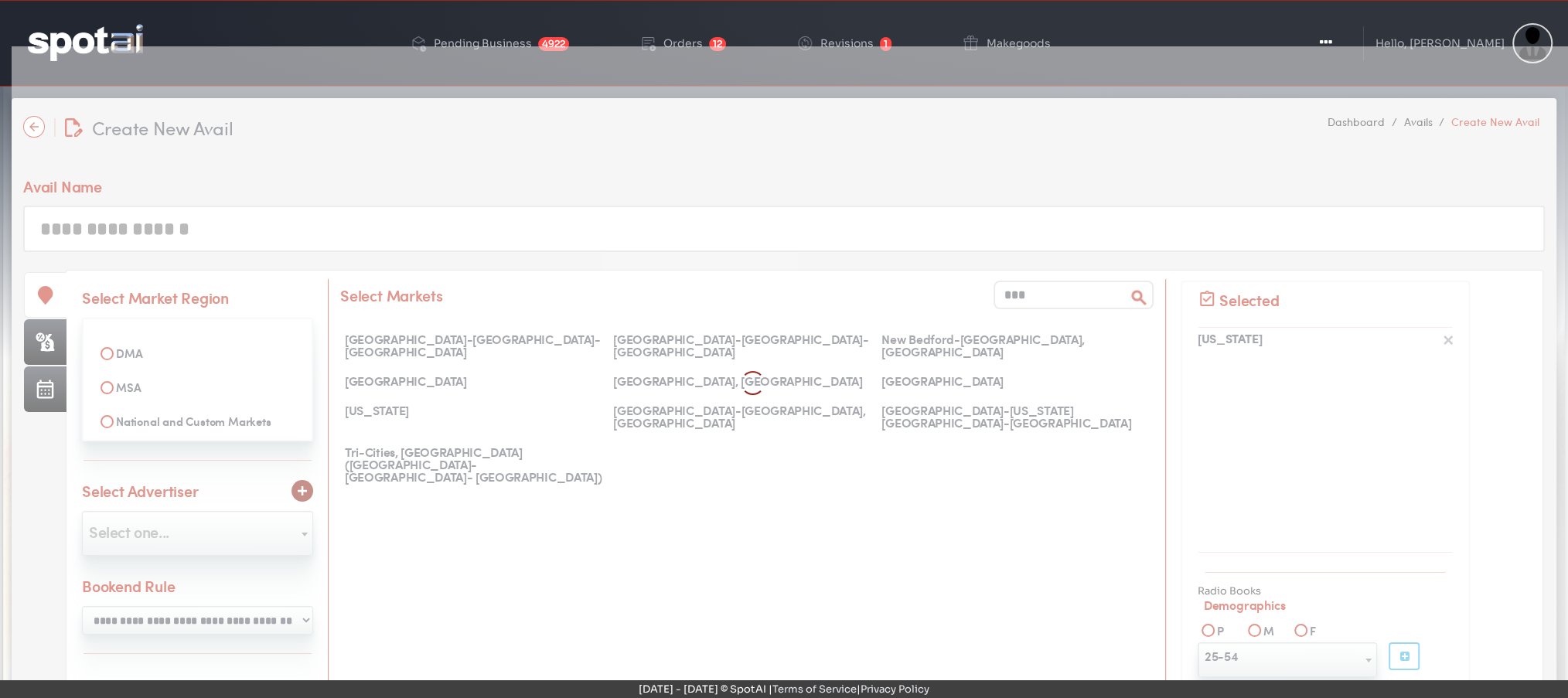
select select
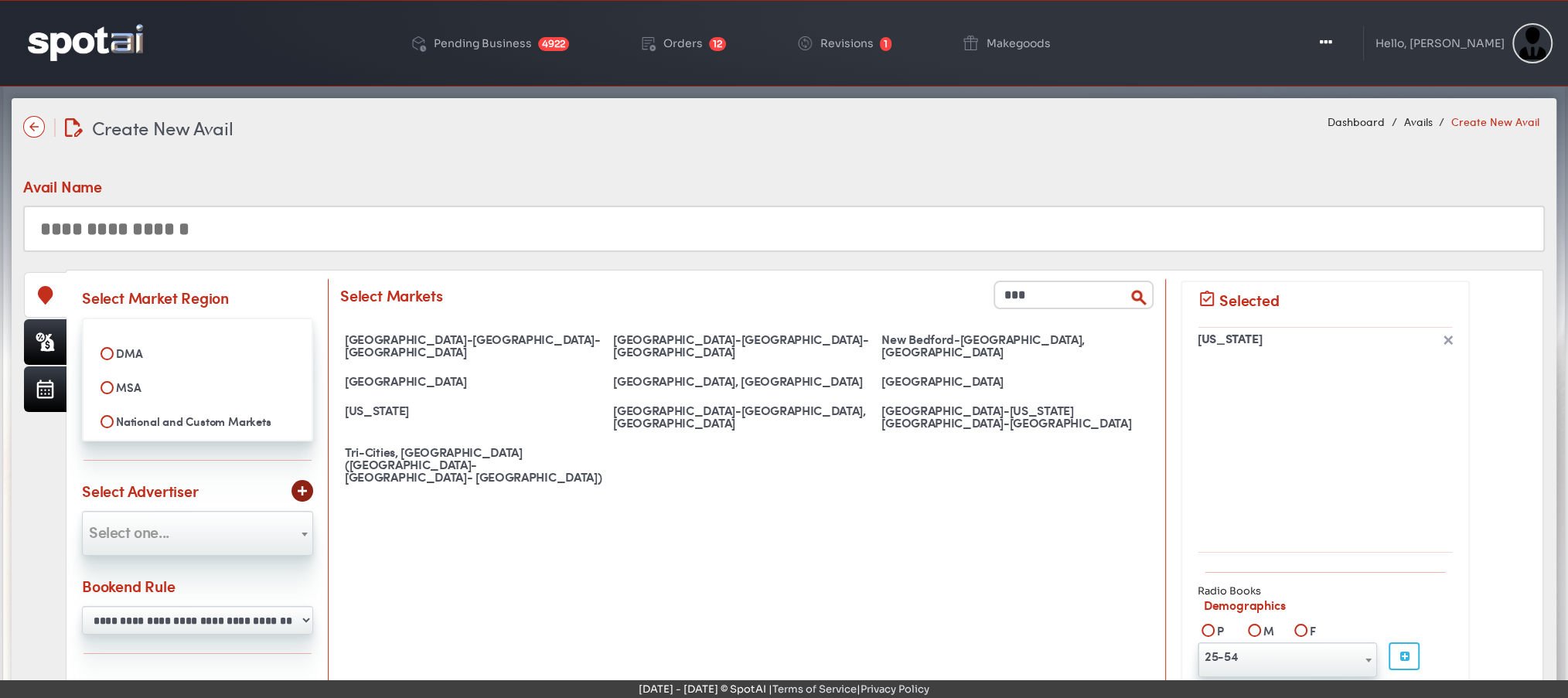
click at [324, 229] on input "text" at bounding box center [784, 228] width 1522 height 46
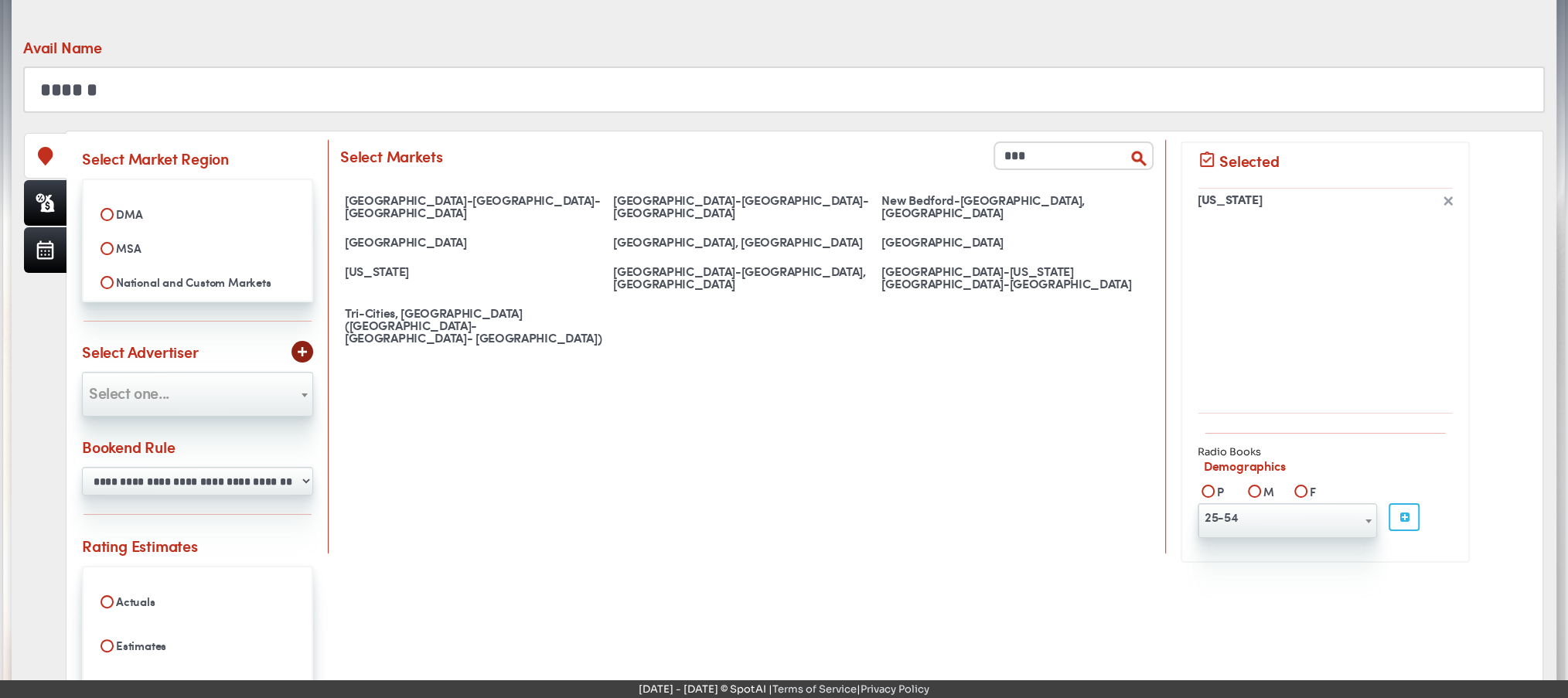
scroll to position [155, 0]
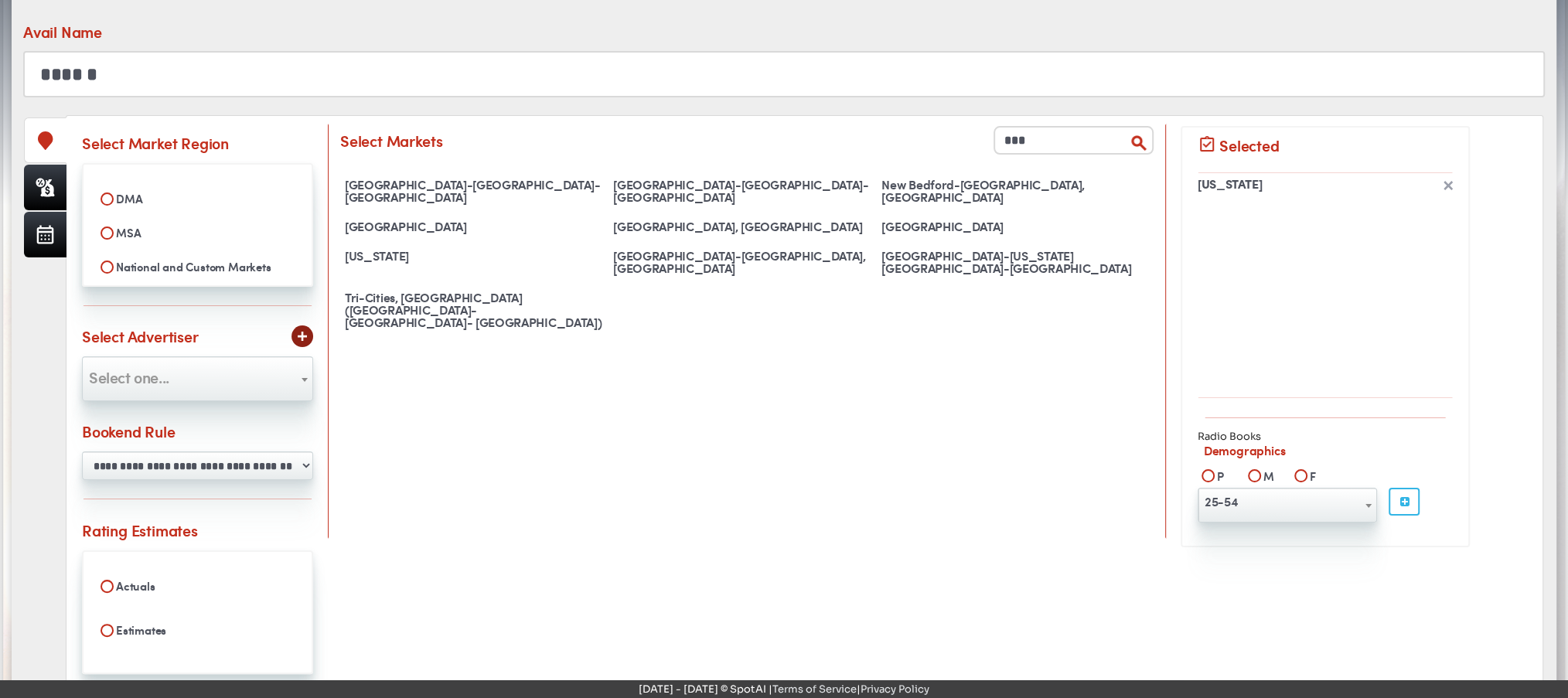
type input "******"
click at [172, 372] on span "Select one..." at bounding box center [197, 376] width 229 height 25
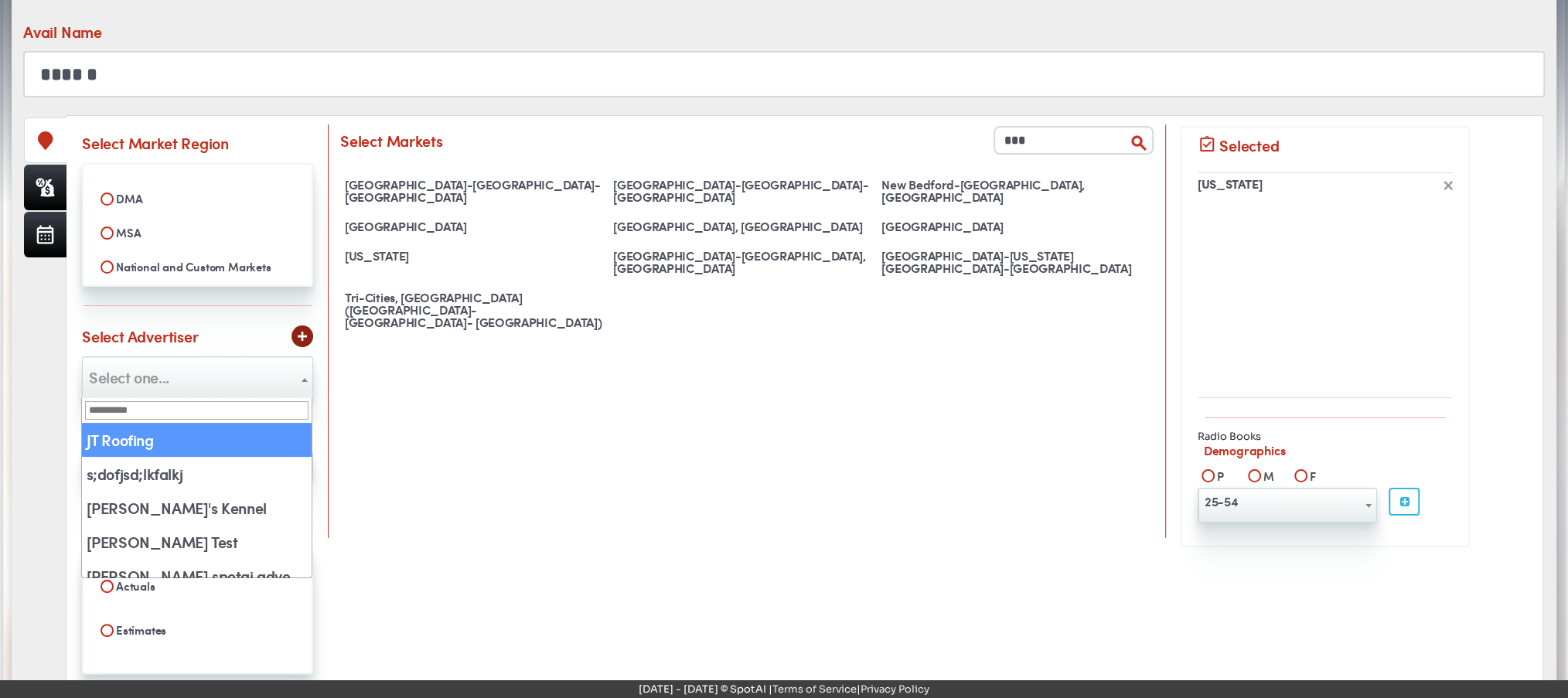
select select "**"
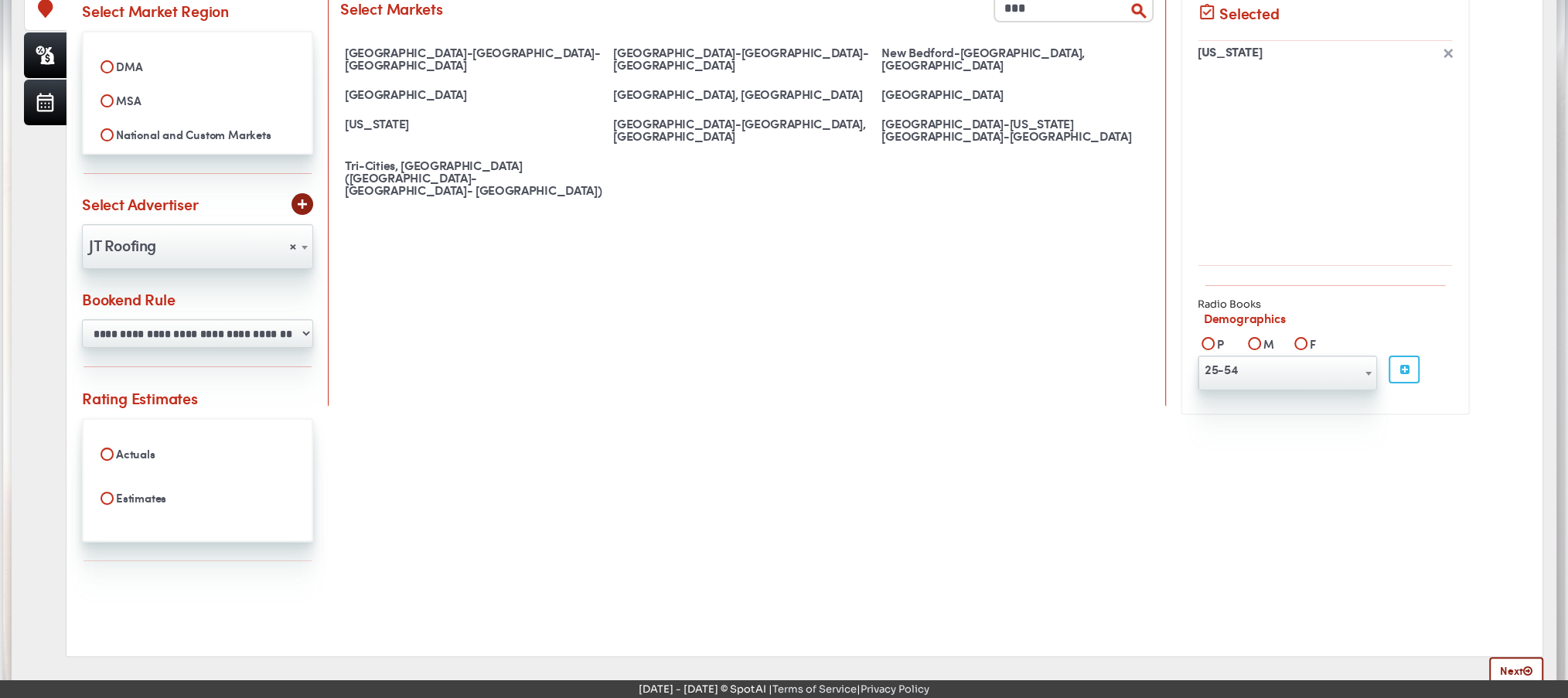
scroll to position [305, 0]
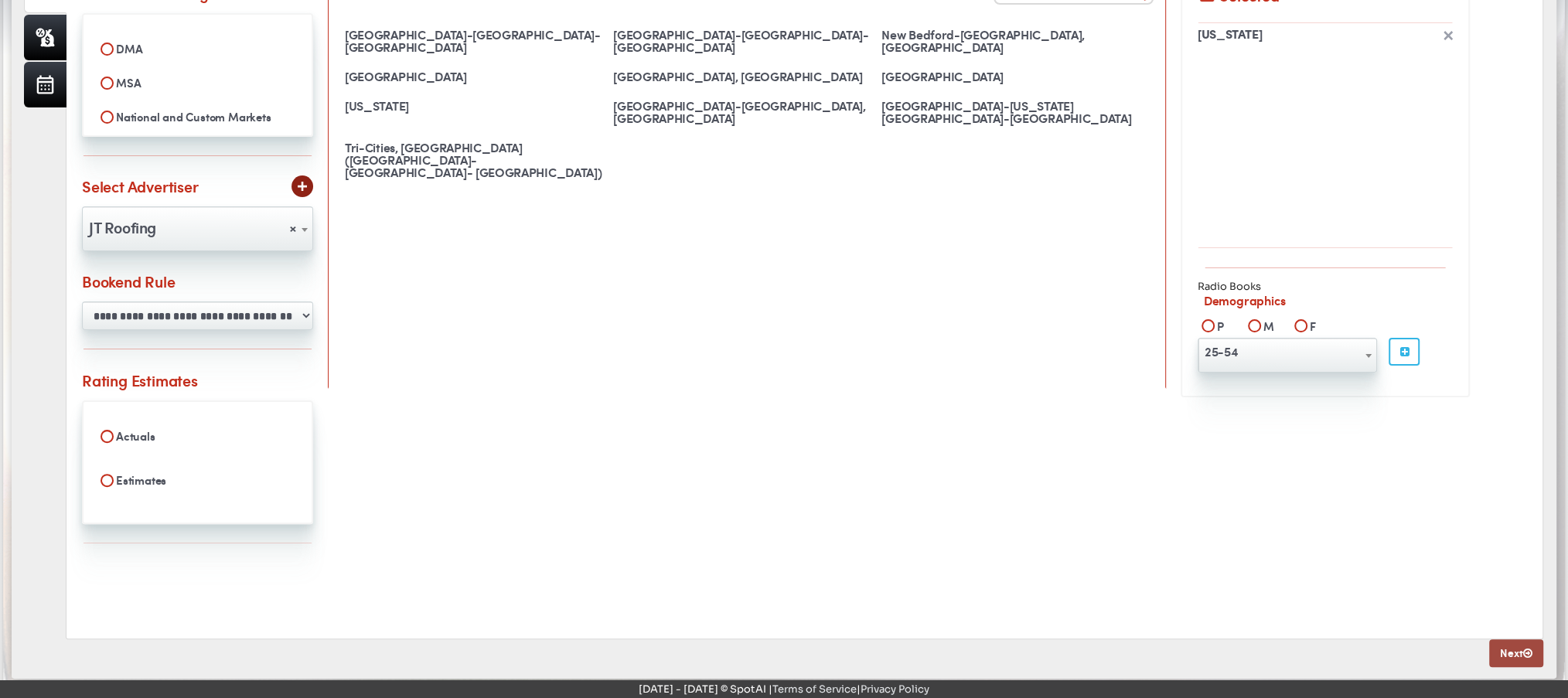
click at [1516, 644] on link "Next" at bounding box center [1515, 653] width 54 height 27
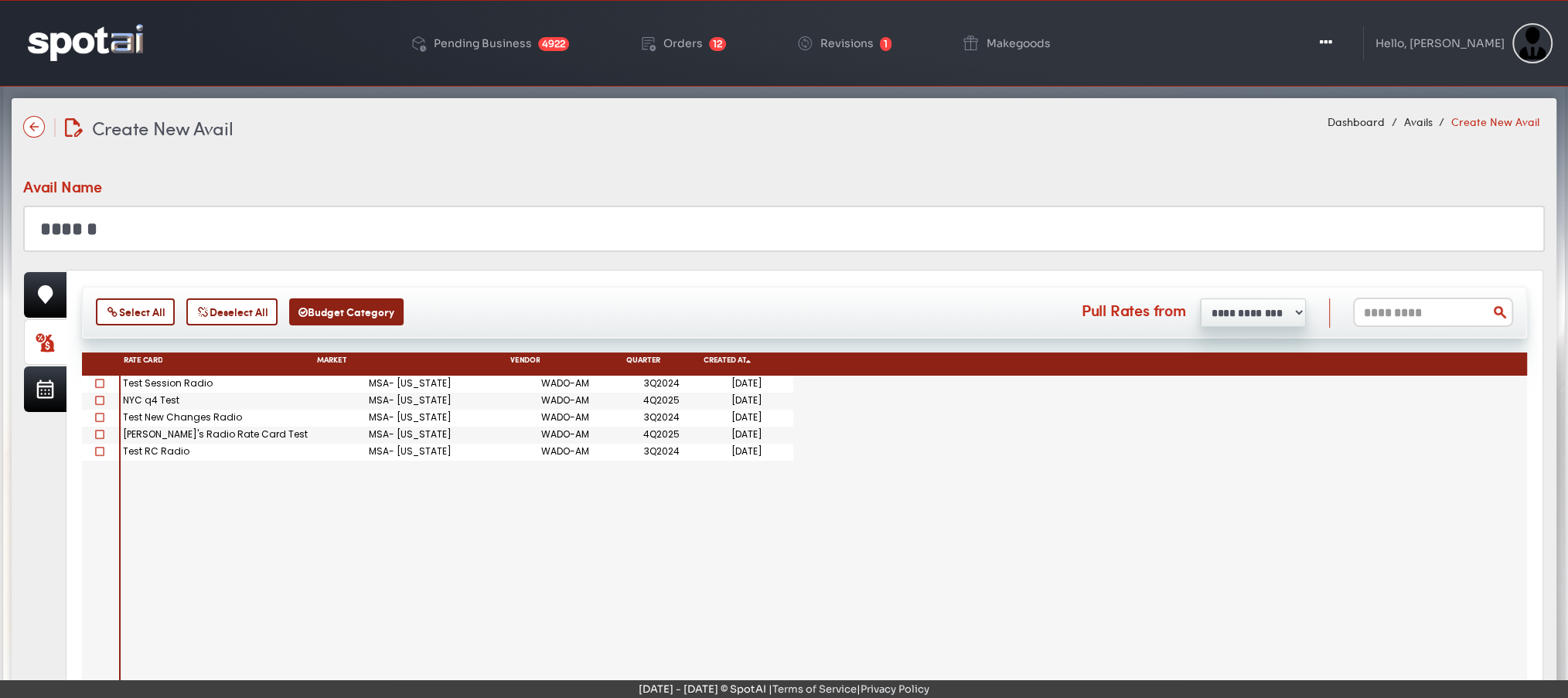
scroll to position [107, 0]
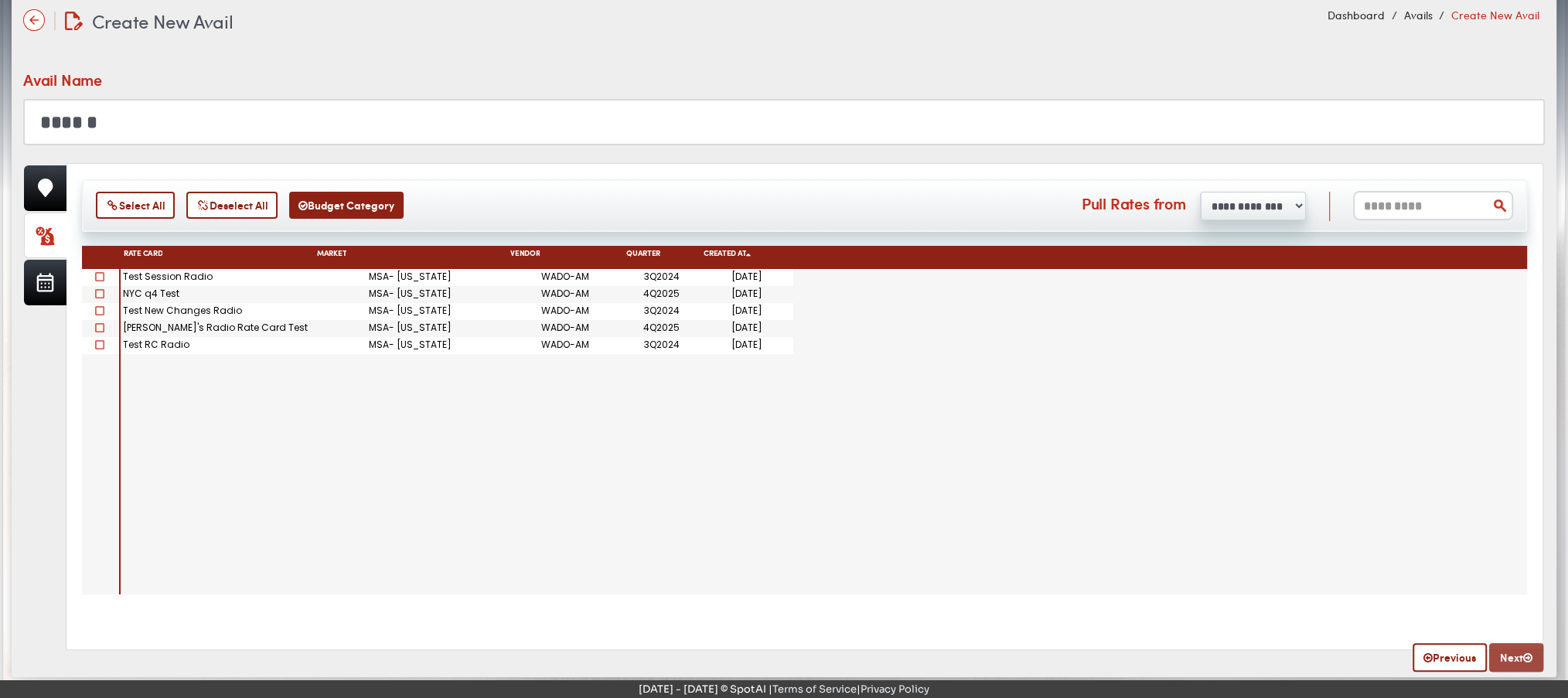
click at [1516, 656] on link "Next" at bounding box center [1515, 657] width 54 height 28
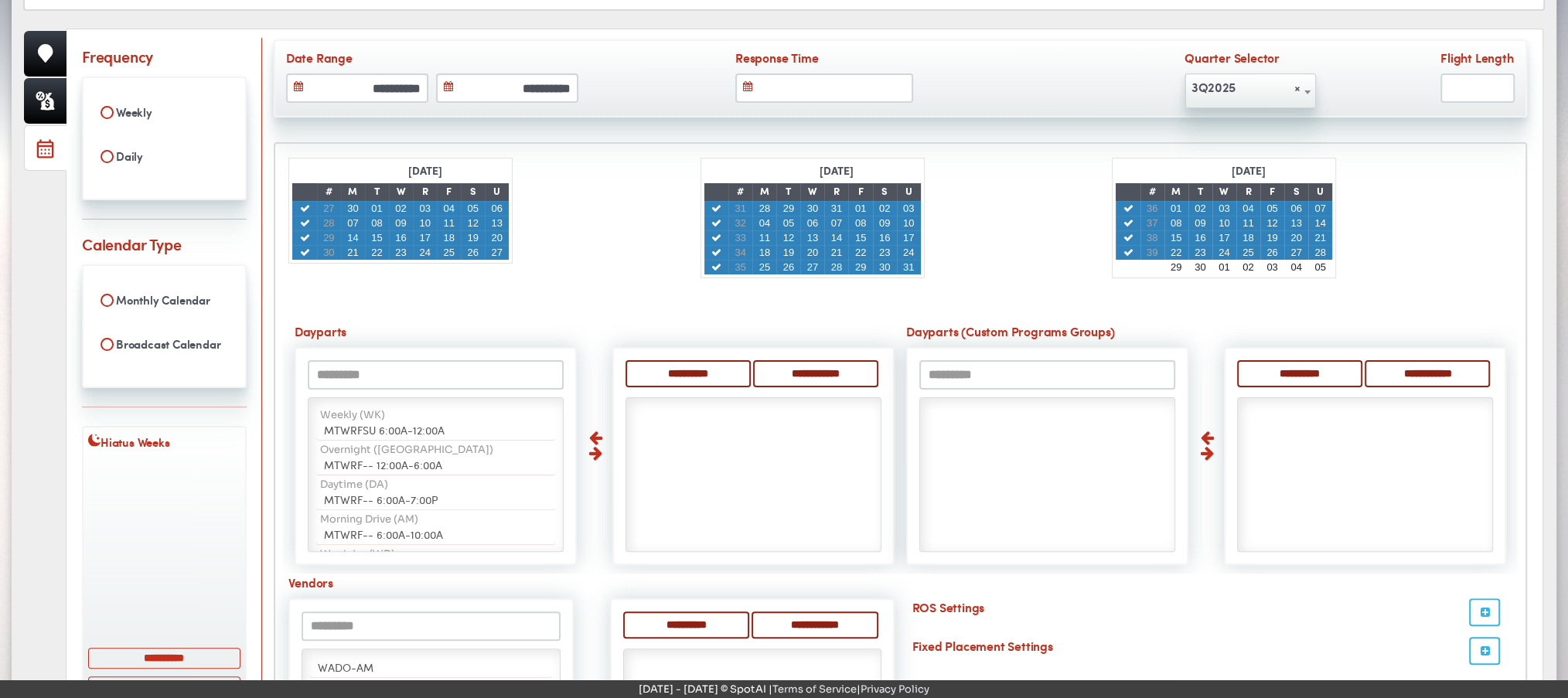
scroll to position [247, 0]
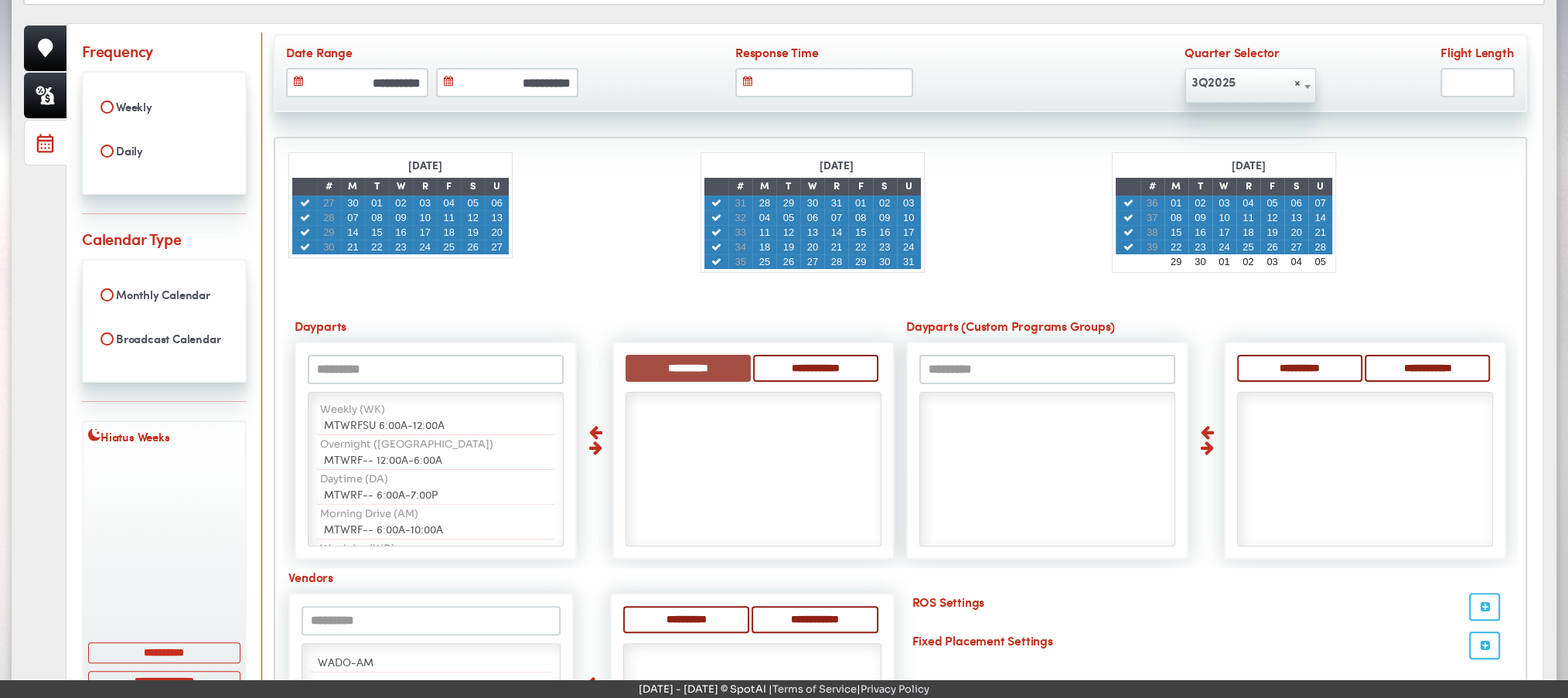
click at [687, 357] on input "**********" at bounding box center [688, 369] width 125 height 27
select select "**"
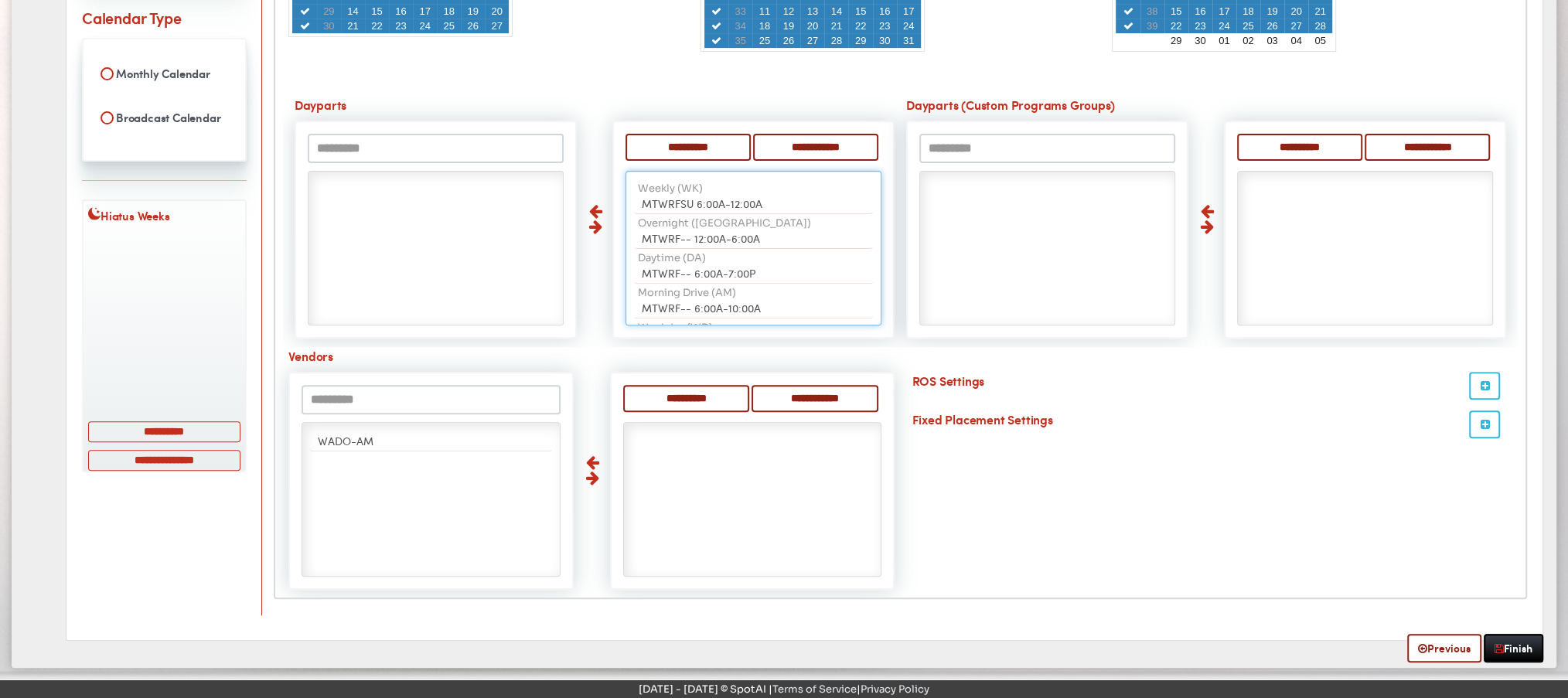
scroll to position [478, 0]
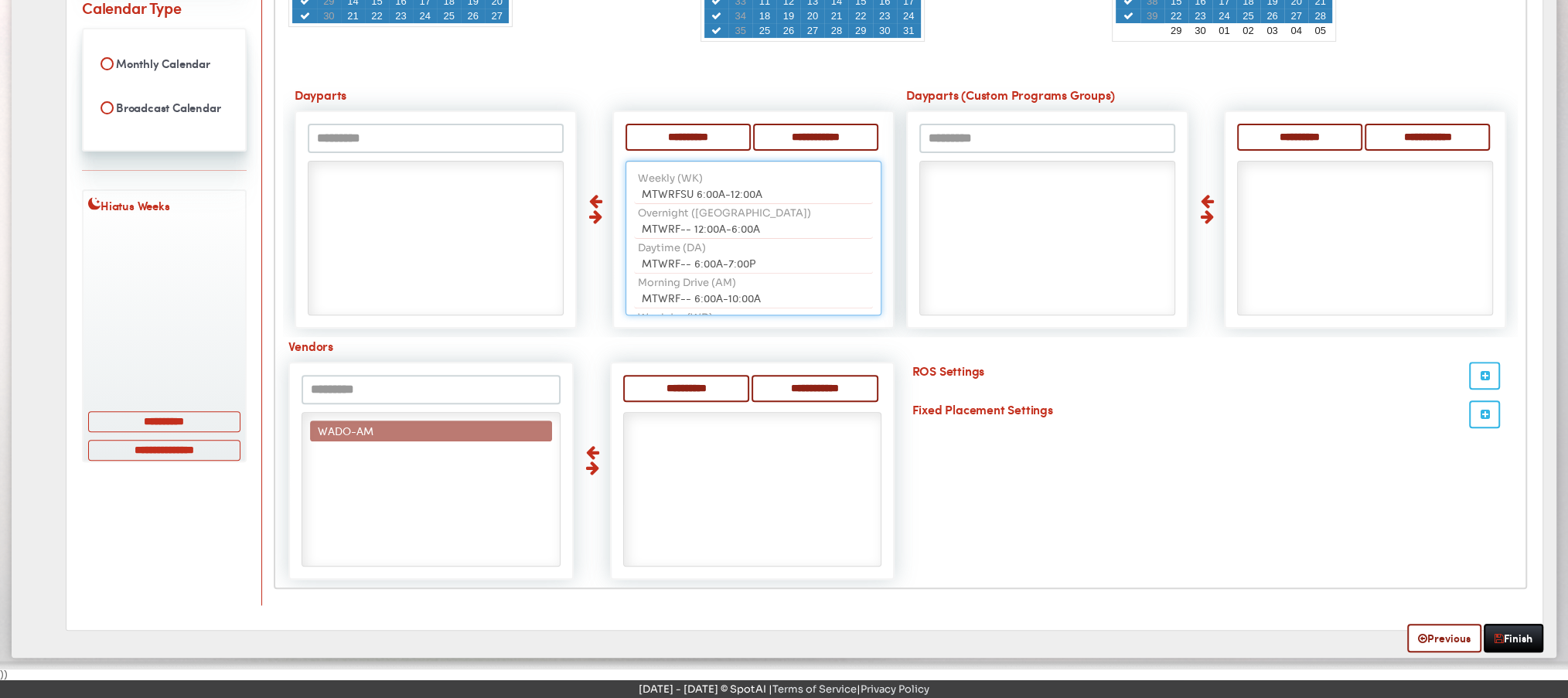
click at [338, 424] on span "WADO-AM" at bounding box center [345, 431] width 56 height 16
select select "****"
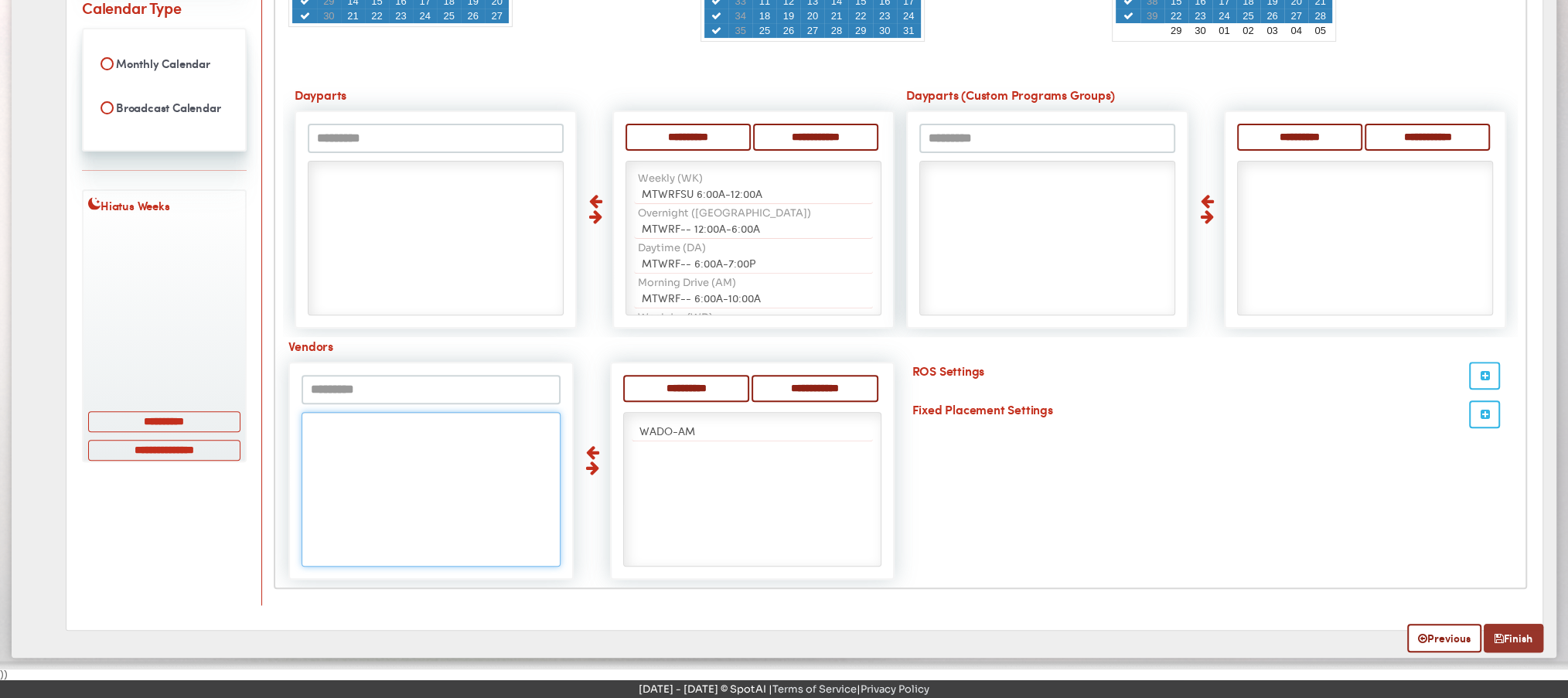
click at [1519, 636] on link "Finish" at bounding box center [1513, 638] width 60 height 28
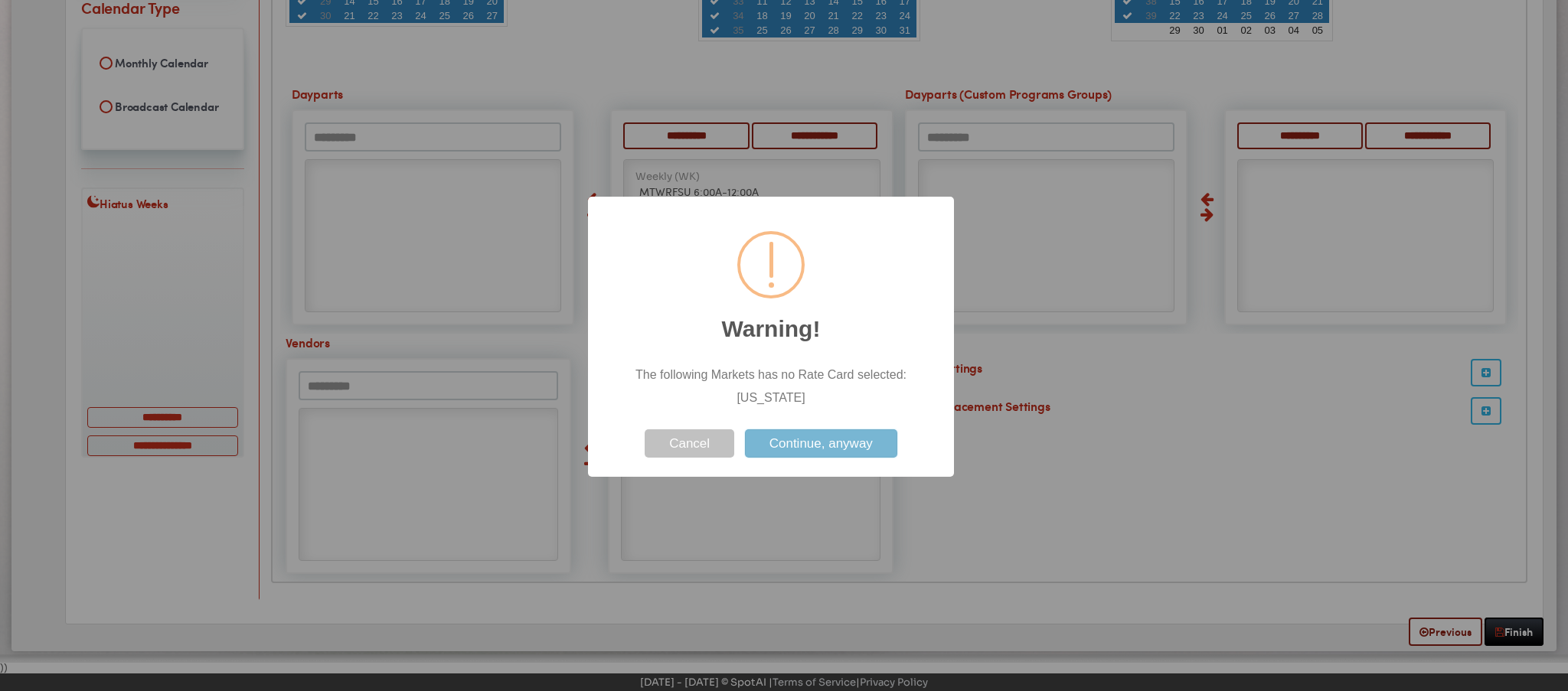
click at [859, 440] on button "Continue, anyway" at bounding box center [821, 444] width 152 height 28
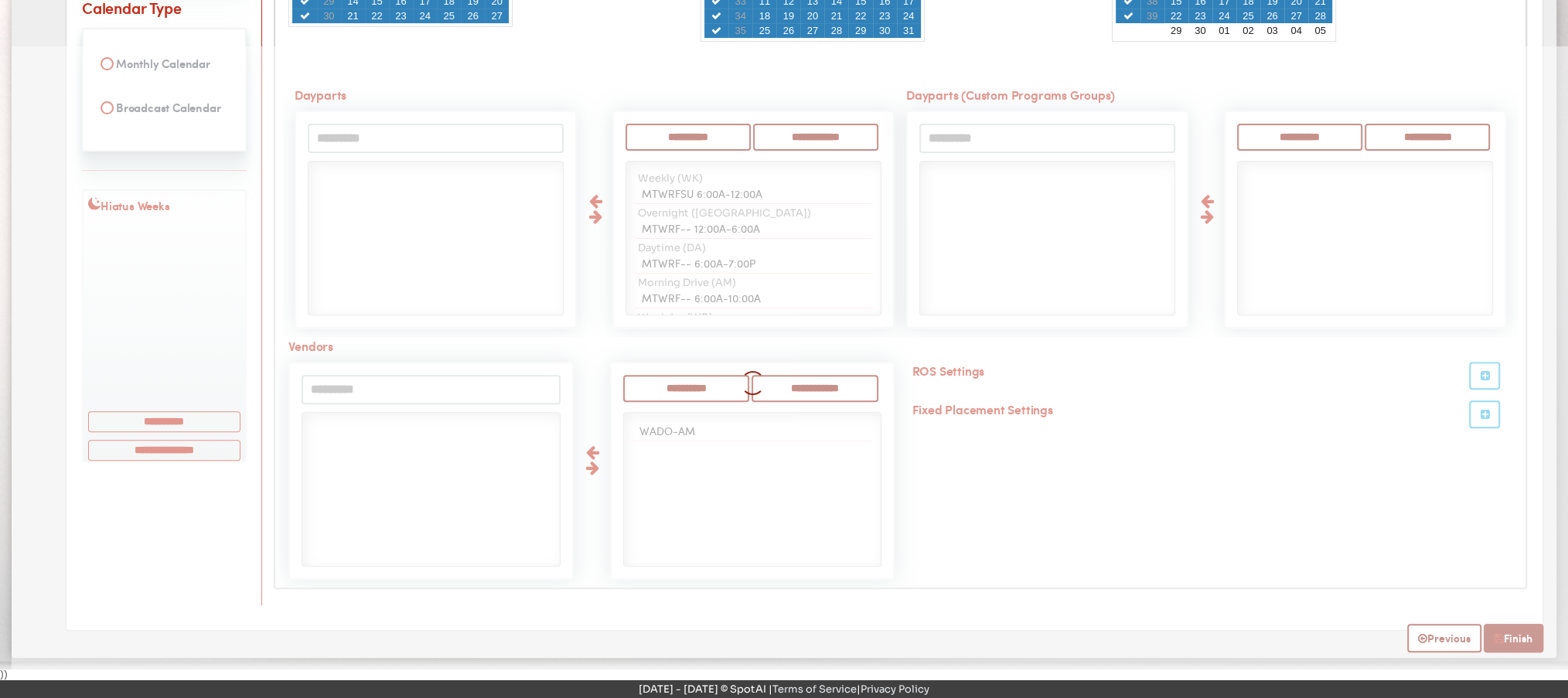
select select
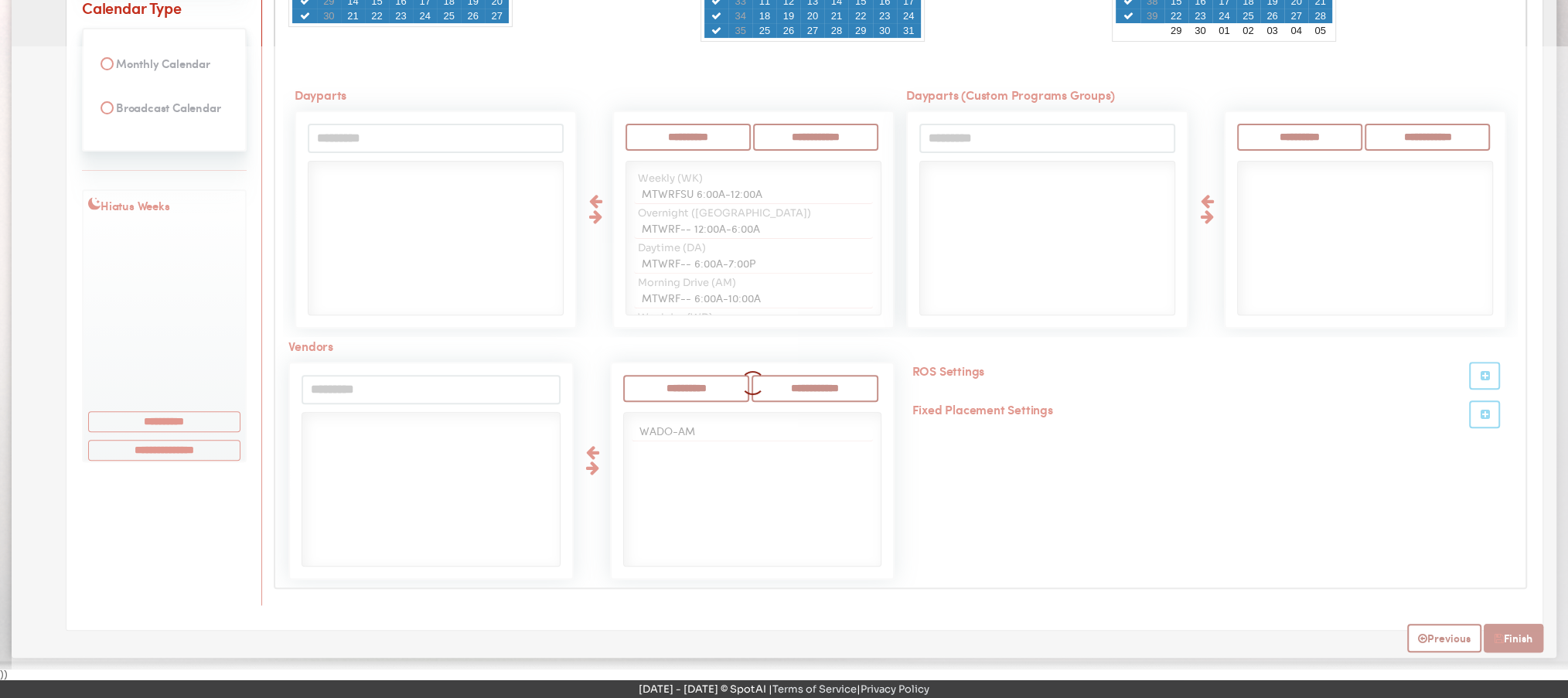
select select
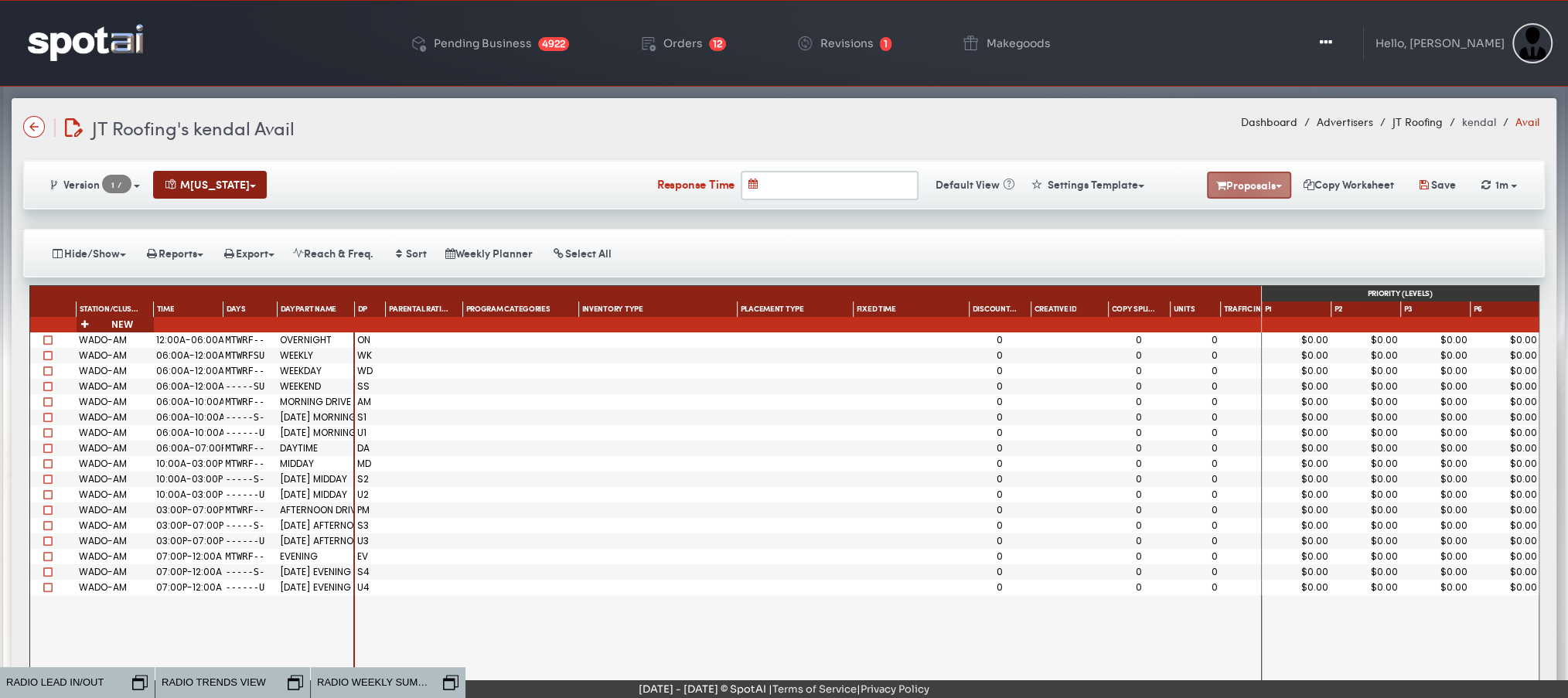
click at [1230, 181] on button "Proposals" at bounding box center [1250, 185] width 84 height 27
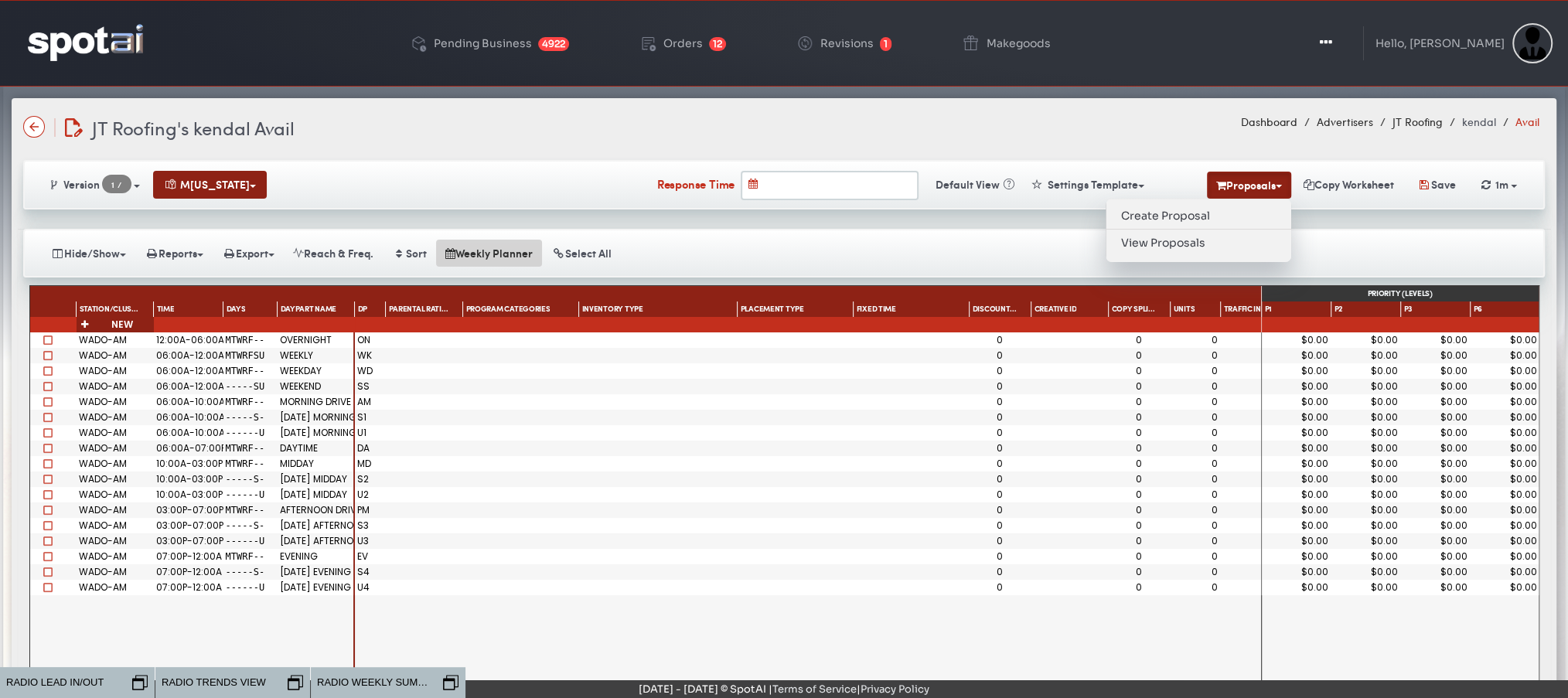
click at [476, 249] on button "Weekly Planner" at bounding box center [489, 254] width 106 height 27
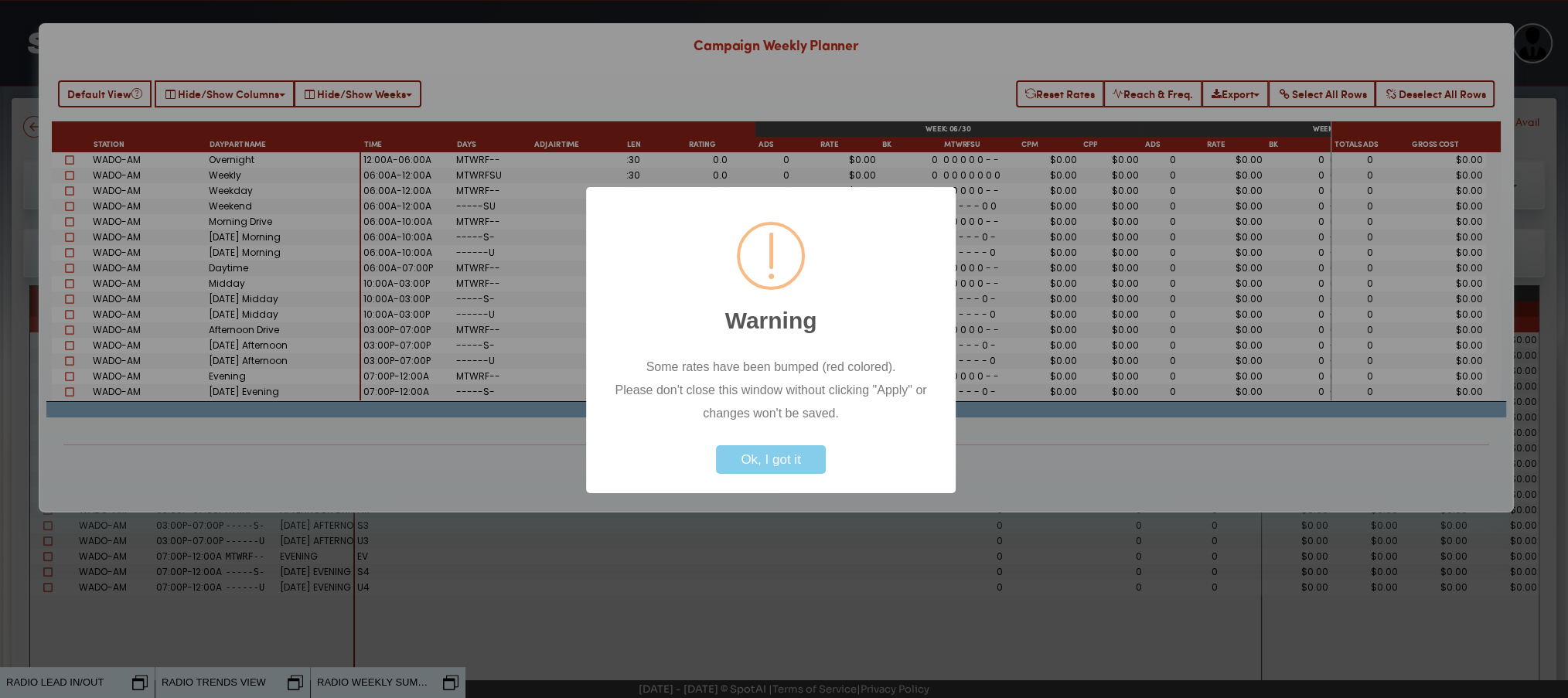
click at [785, 463] on button "Ok, I got it" at bounding box center [770, 459] width 109 height 28
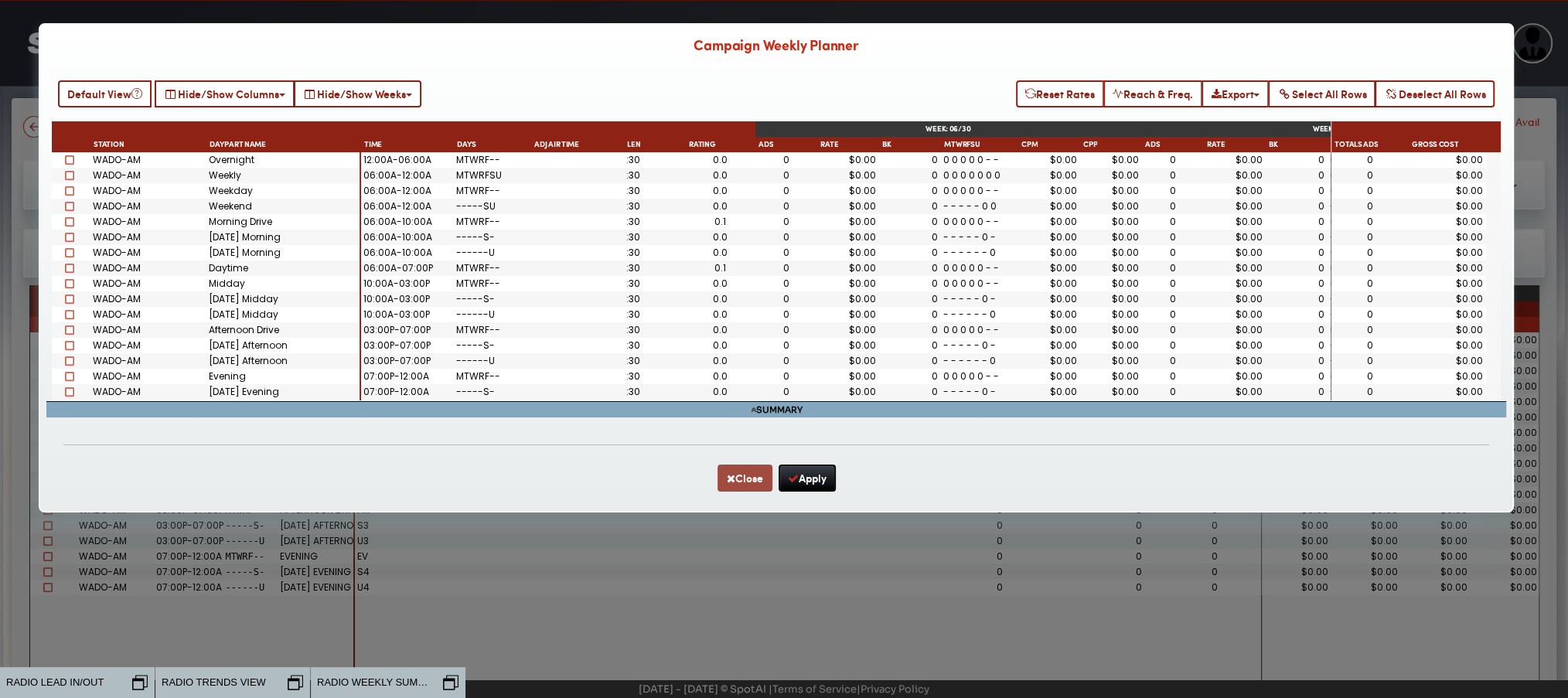
click at [741, 482] on button "Close" at bounding box center [745, 478] width 55 height 27
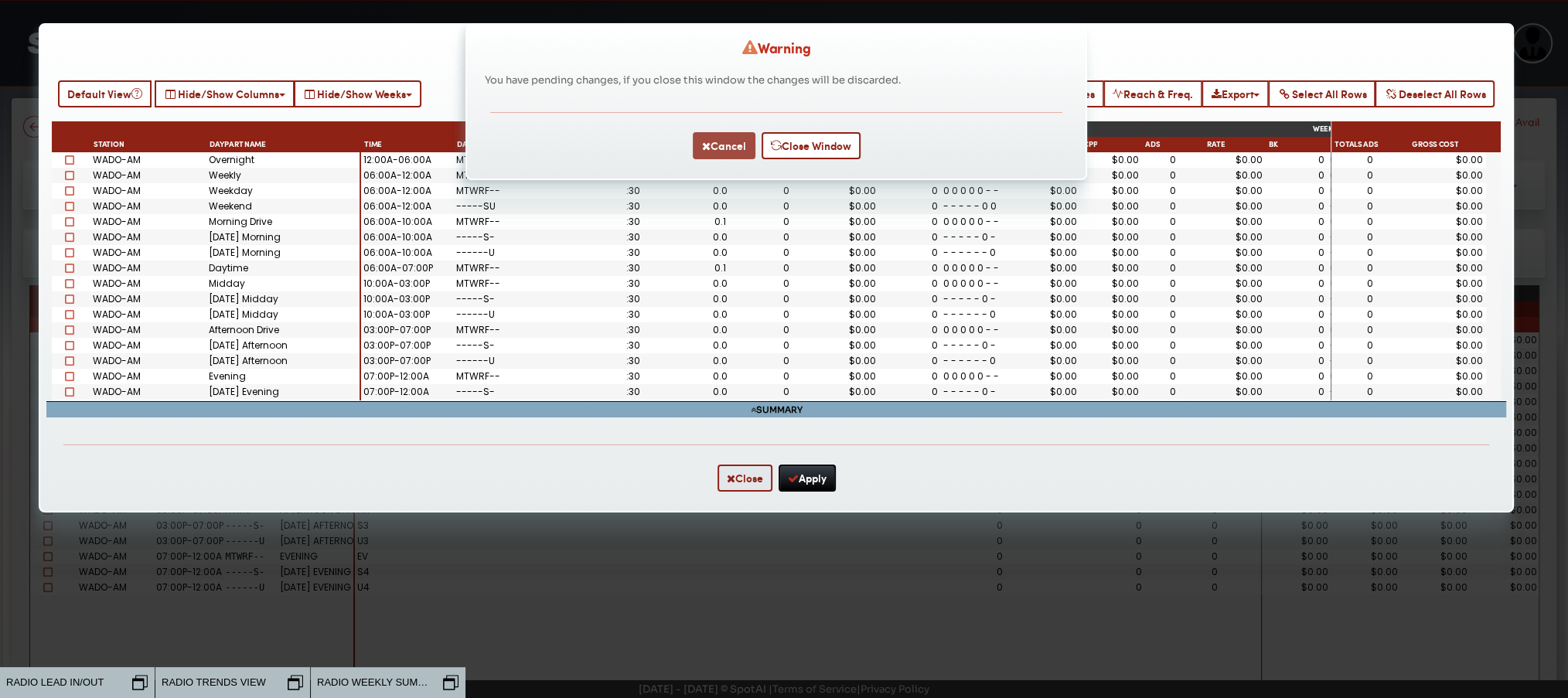
click at [703, 158] on div "Cancel Close Window" at bounding box center [775, 145] width 571 height 67
click at [731, 152] on button "Cancel" at bounding box center [724, 146] width 63 height 27
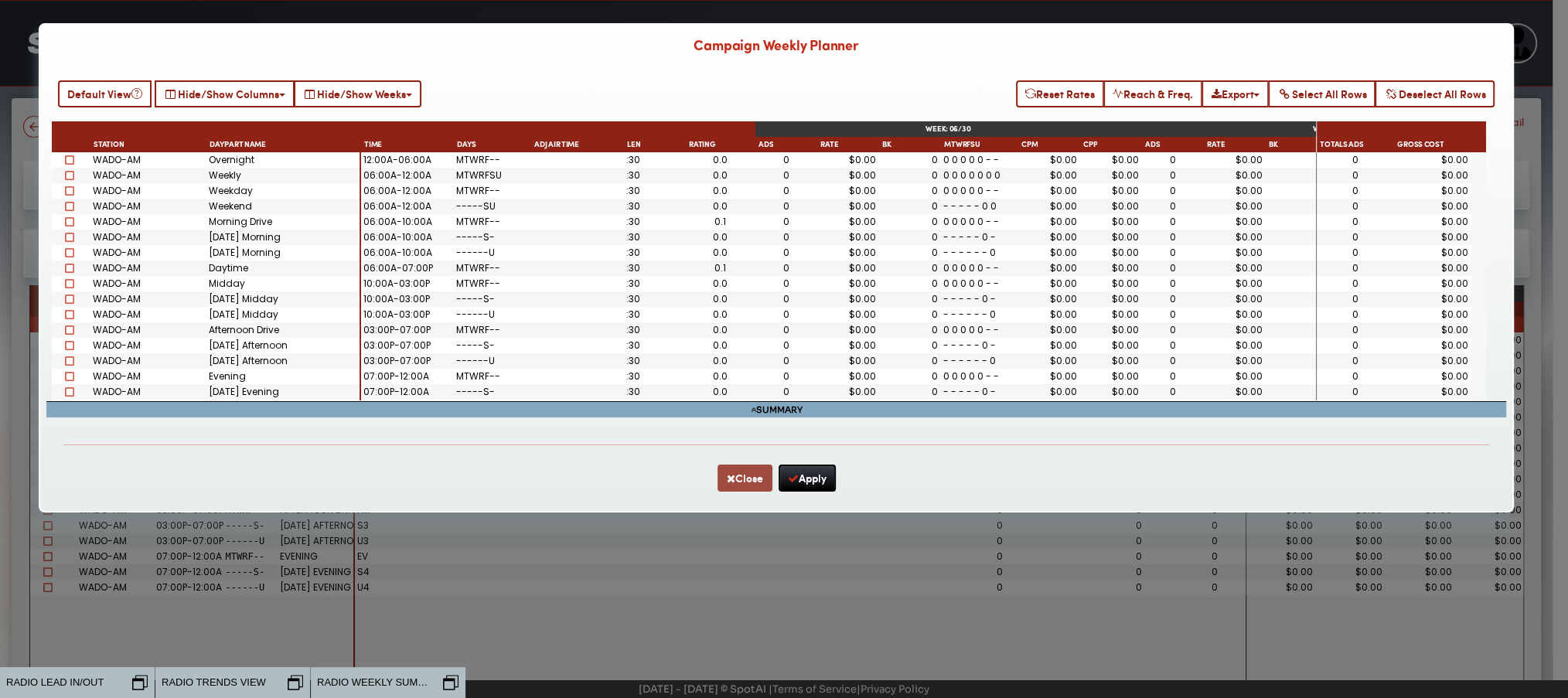
click at [740, 478] on button "Close" at bounding box center [745, 478] width 55 height 27
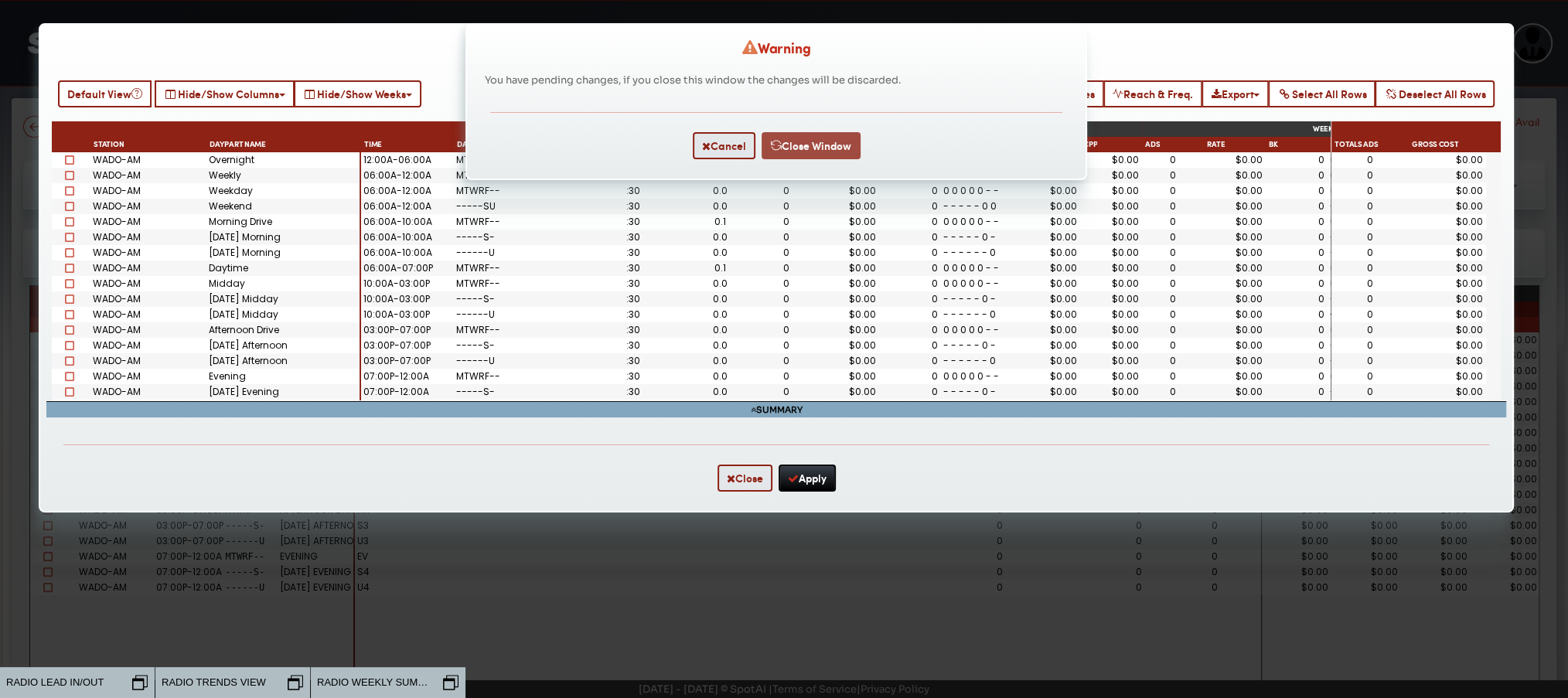
click at [840, 148] on button "Close Window" at bounding box center [810, 146] width 99 height 27
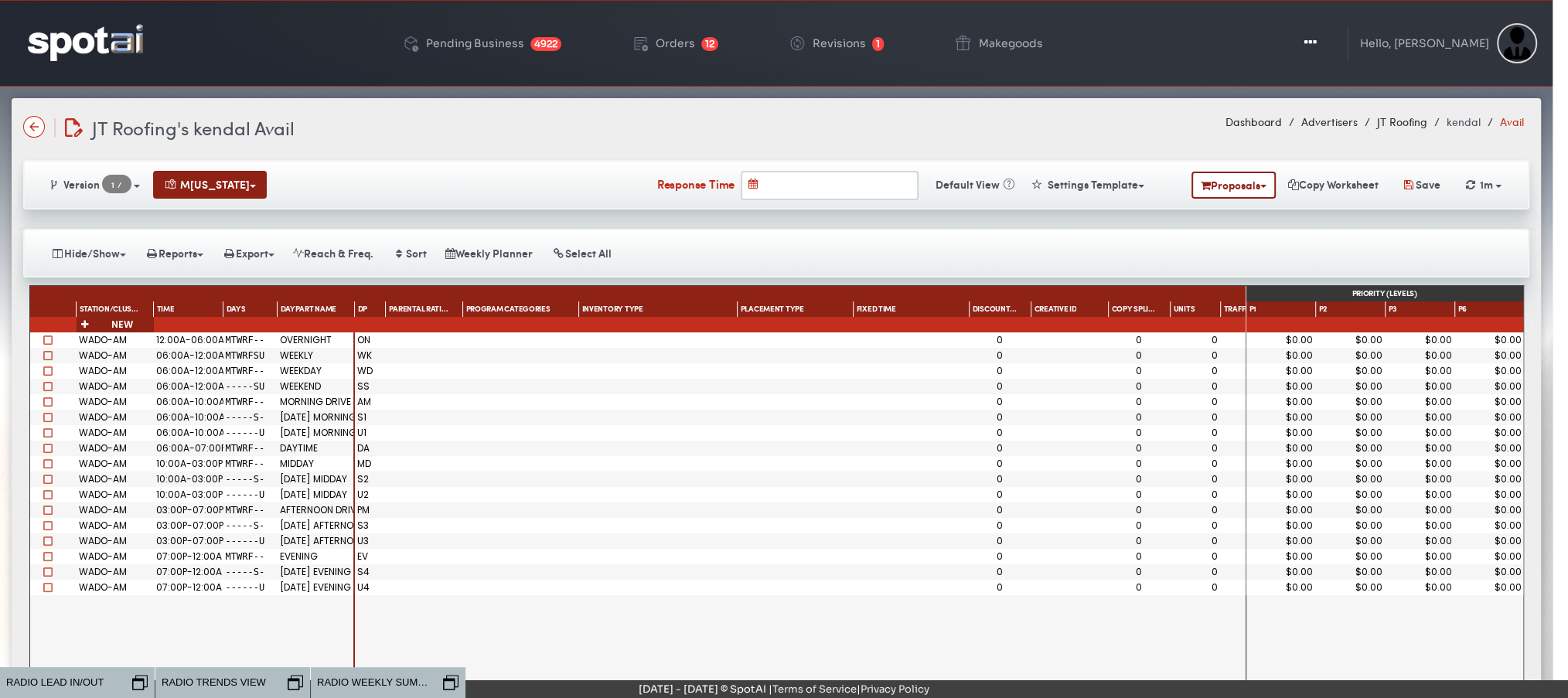
click at [69, 47] on img at bounding box center [85, 41] width 116 height 36
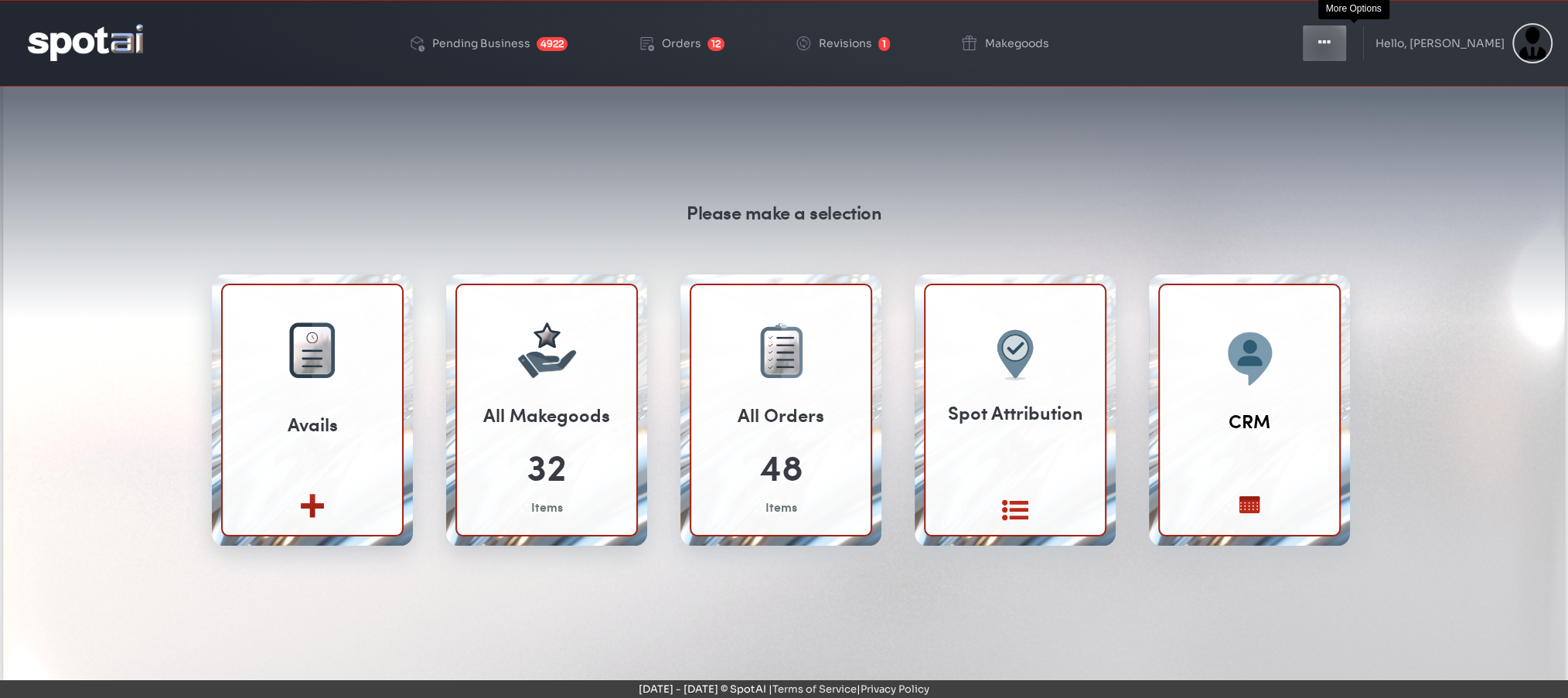
click at [1348, 50] on button "Toggle Dropdown" at bounding box center [1324, 42] width 46 height 38
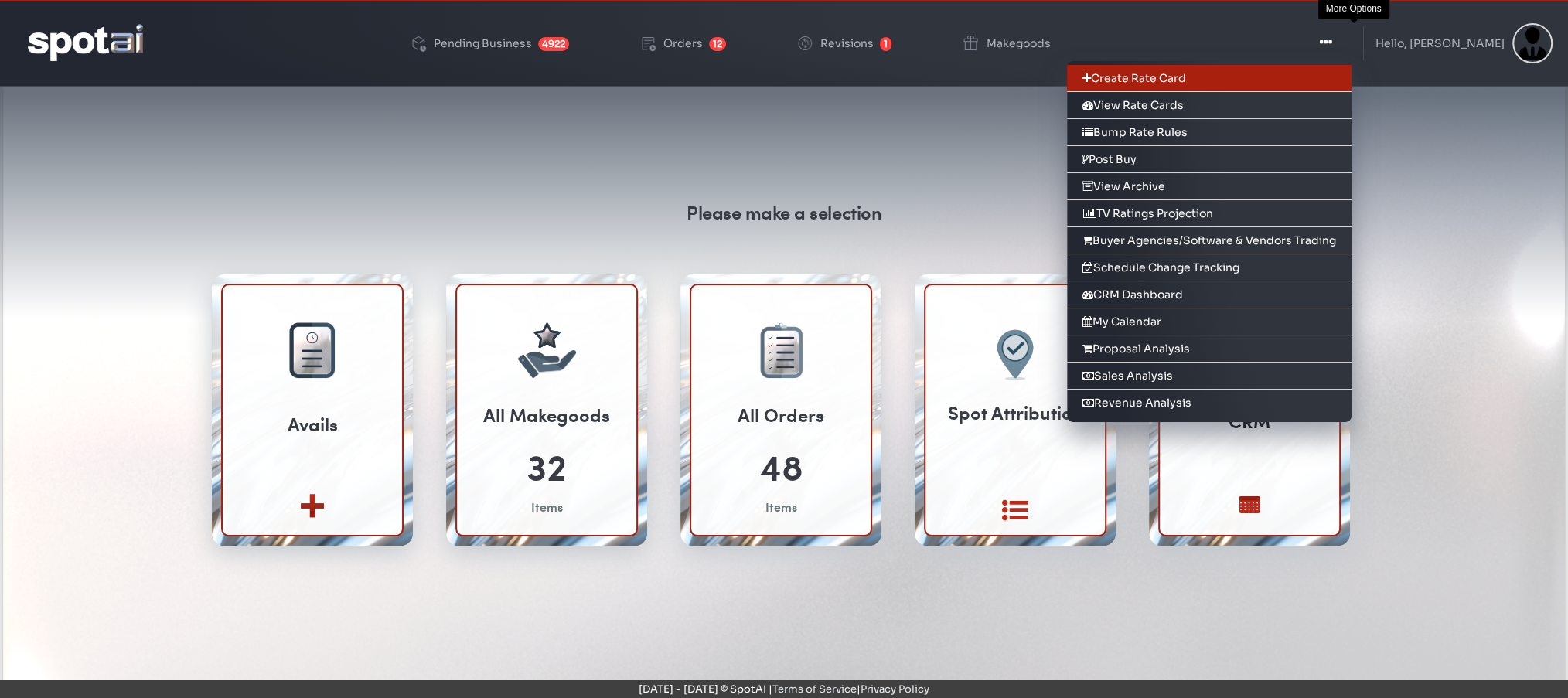
click at [1281, 83] on link "Create Rate Card" at bounding box center [1209, 78] width 284 height 27
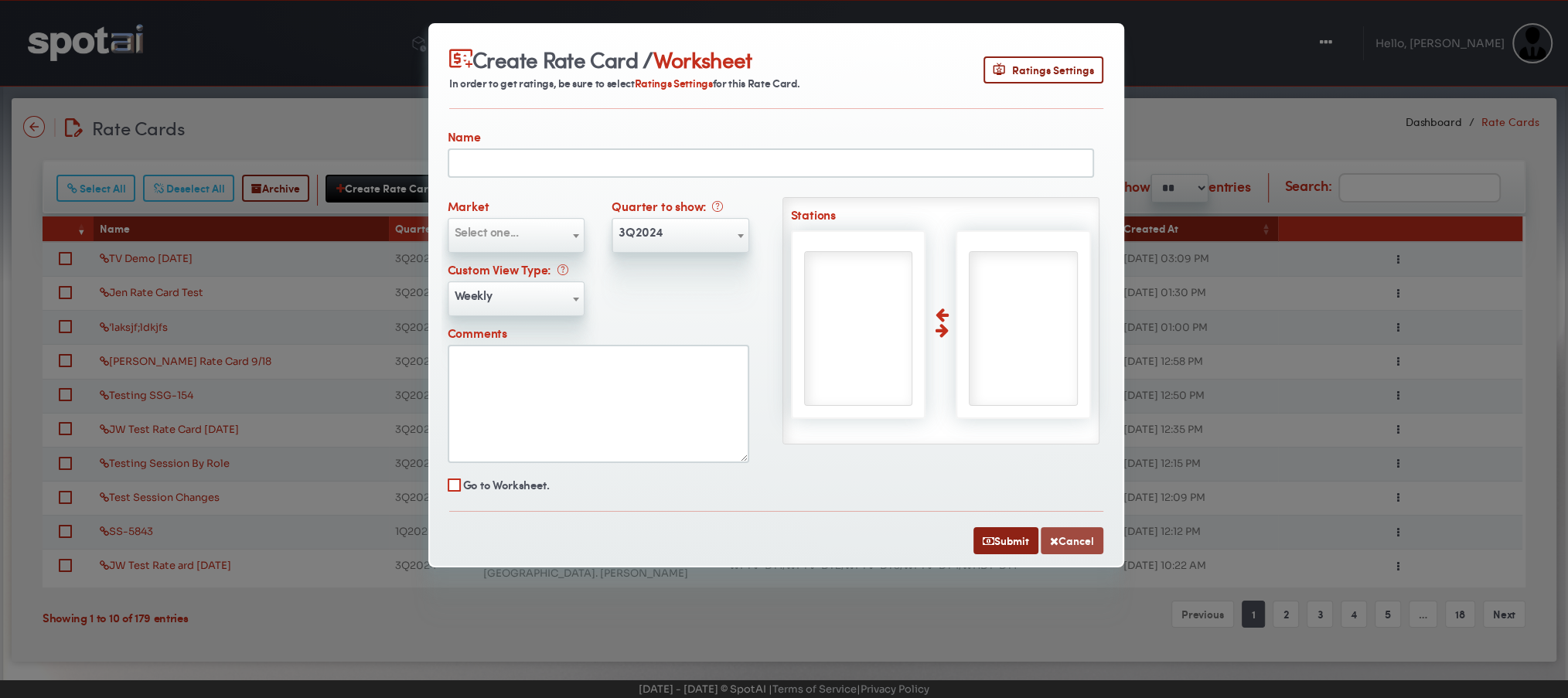
click at [1060, 541] on button "Cancel" at bounding box center [1072, 541] width 63 height 27
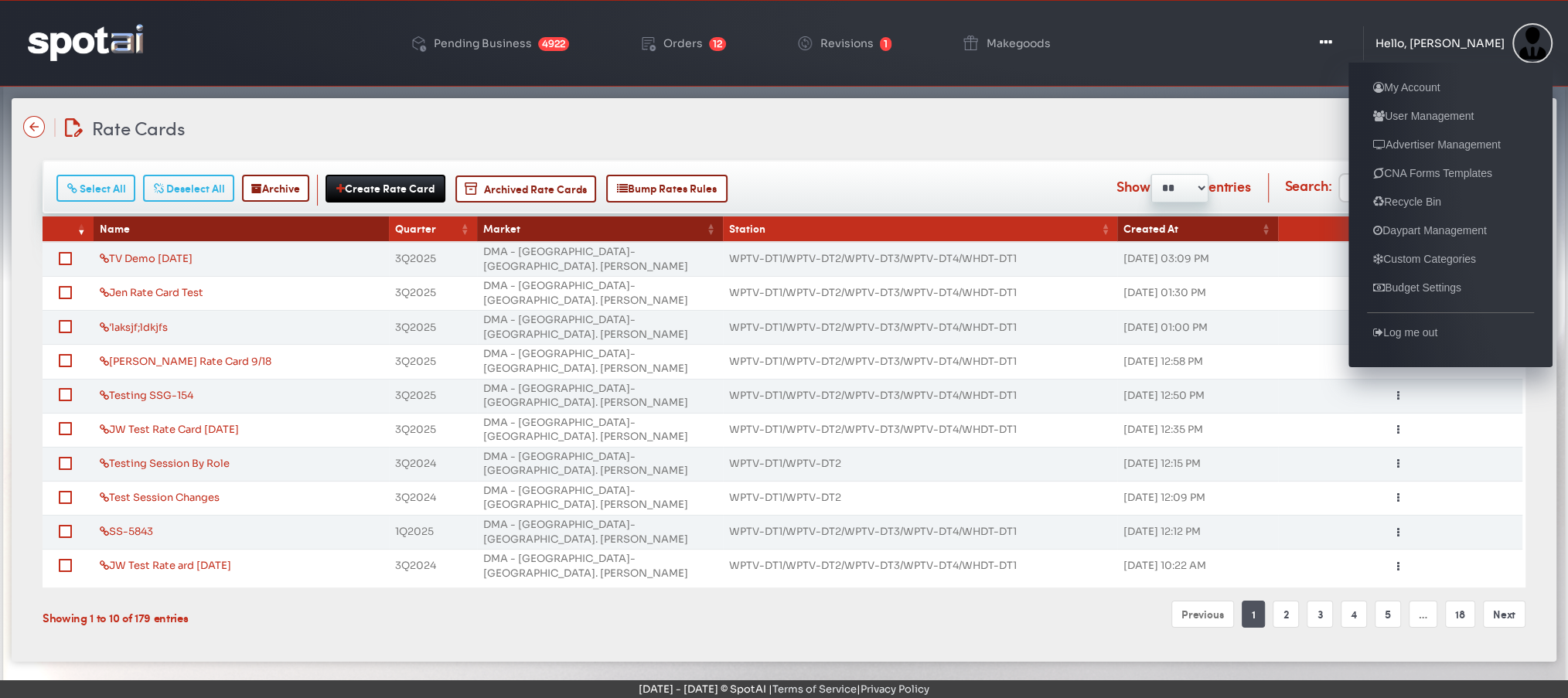
click at [1424, 38] on div "Hello, [PERSON_NAME]" at bounding box center [1441, 43] width 129 height 11
